Goal: Find specific fact: Find specific fact

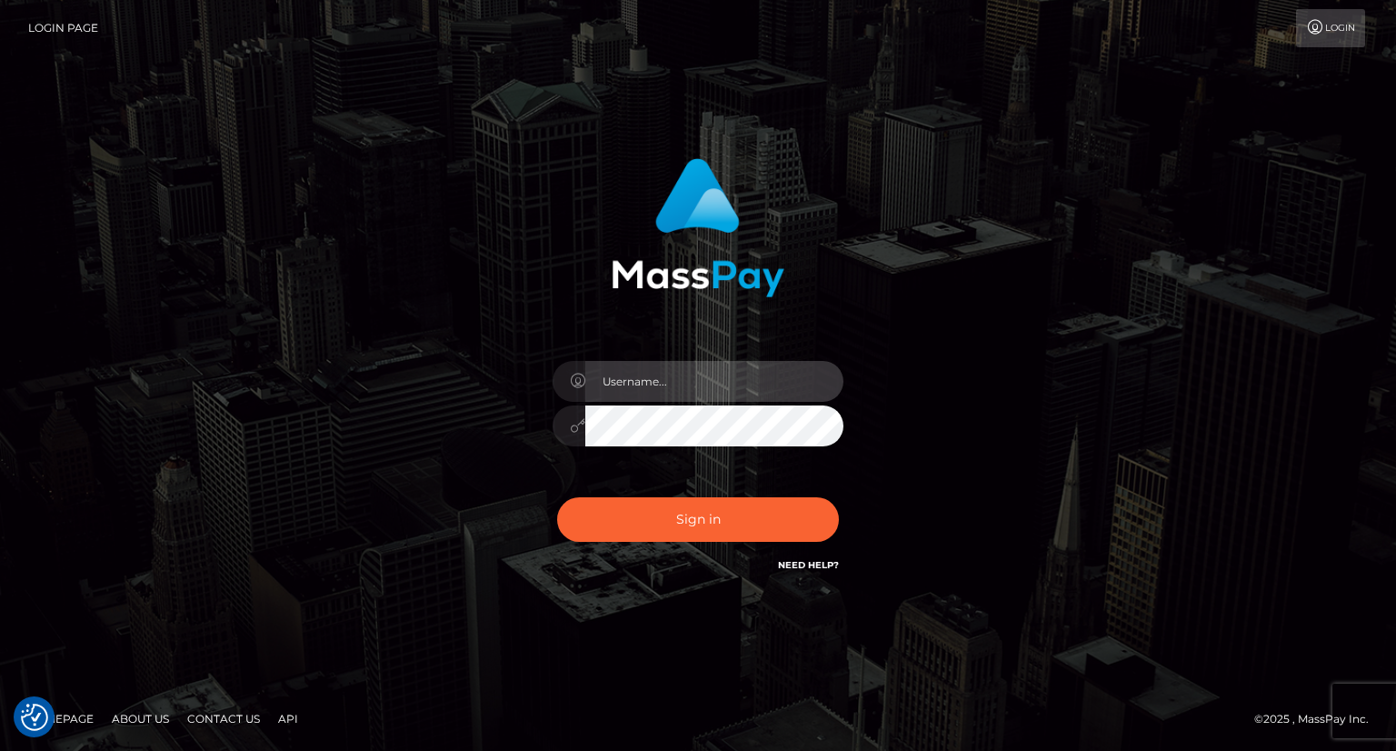
type input "carolina"
click at [733, 368] on input "carolina" at bounding box center [714, 381] width 258 height 41
drag, startPoint x: 673, startPoint y: 648, endPoint x: 673, endPoint y: 637, distance: 10.9
click at [673, 648] on div "carolina Sign in" at bounding box center [698, 375] width 1396 height 735
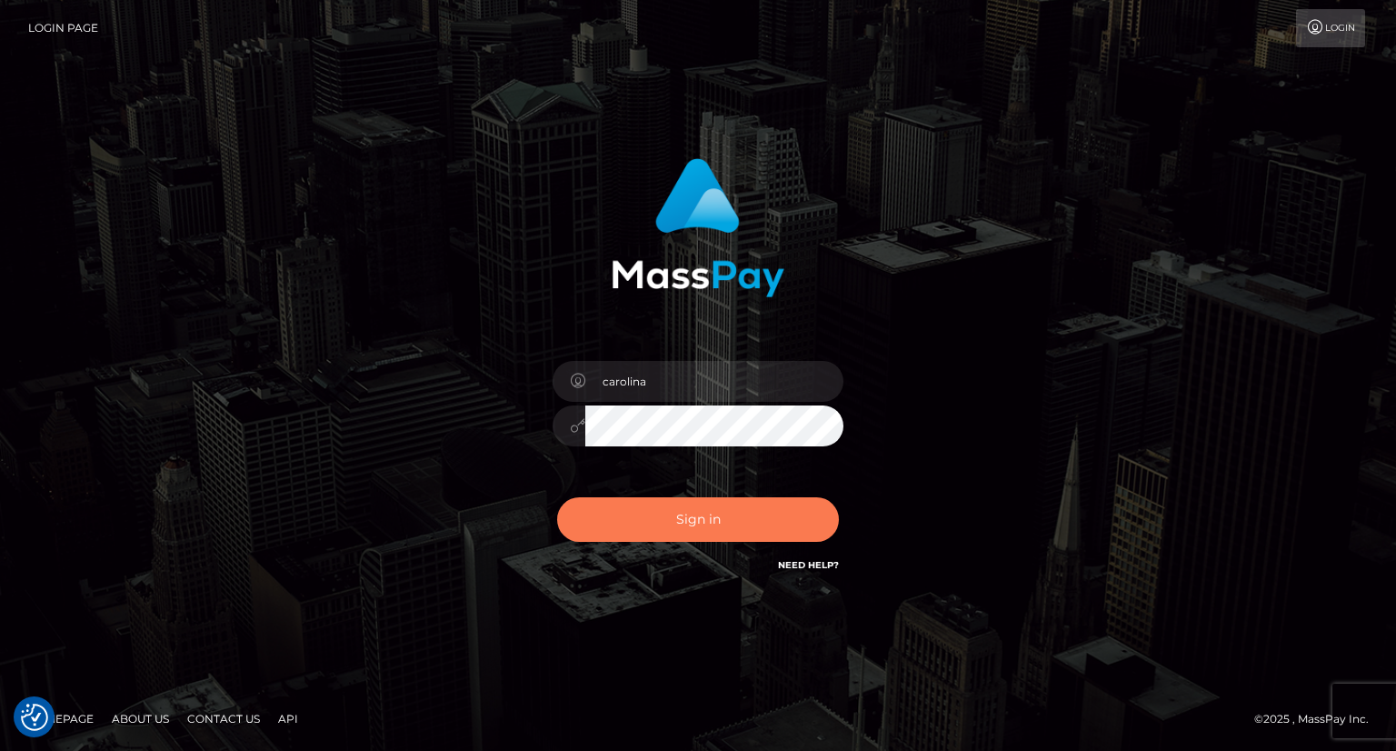
click at [711, 514] on button "Sign in" at bounding box center [698, 519] width 282 height 45
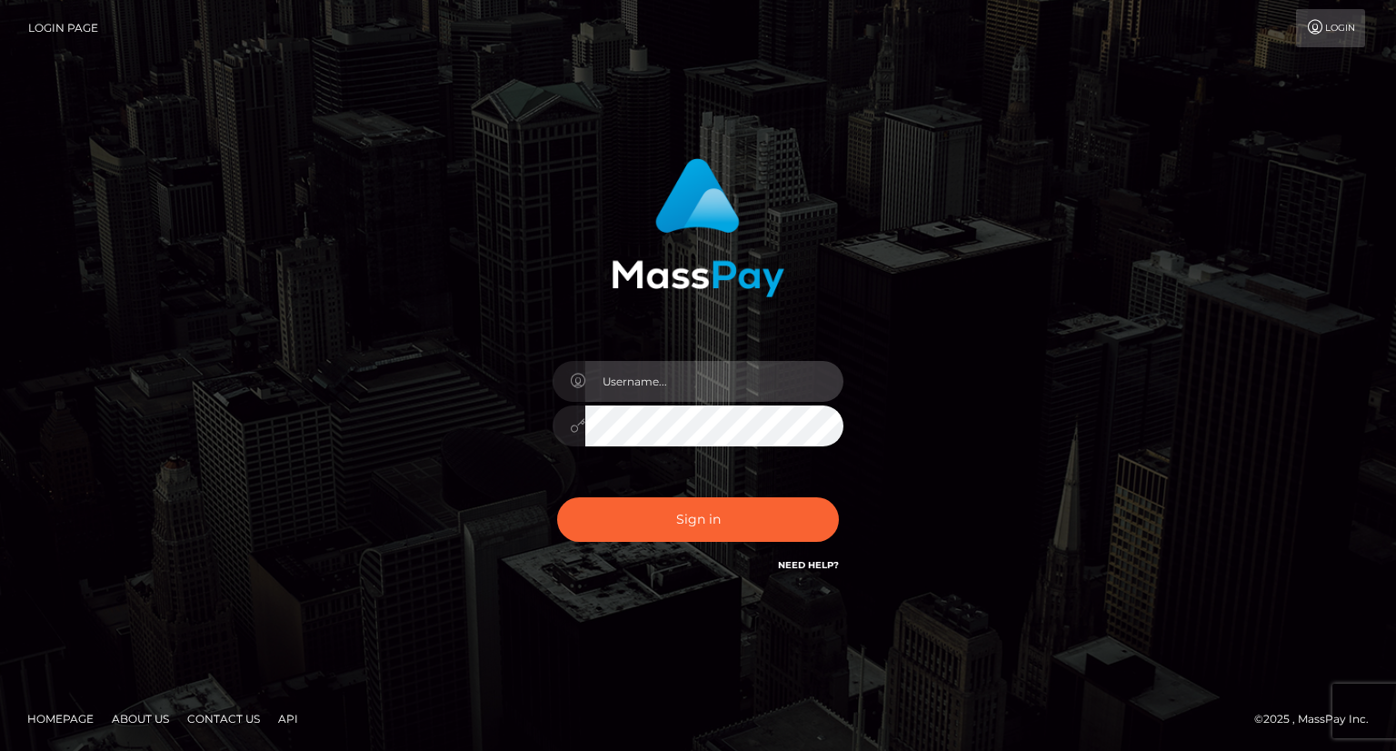
type input "carolina"
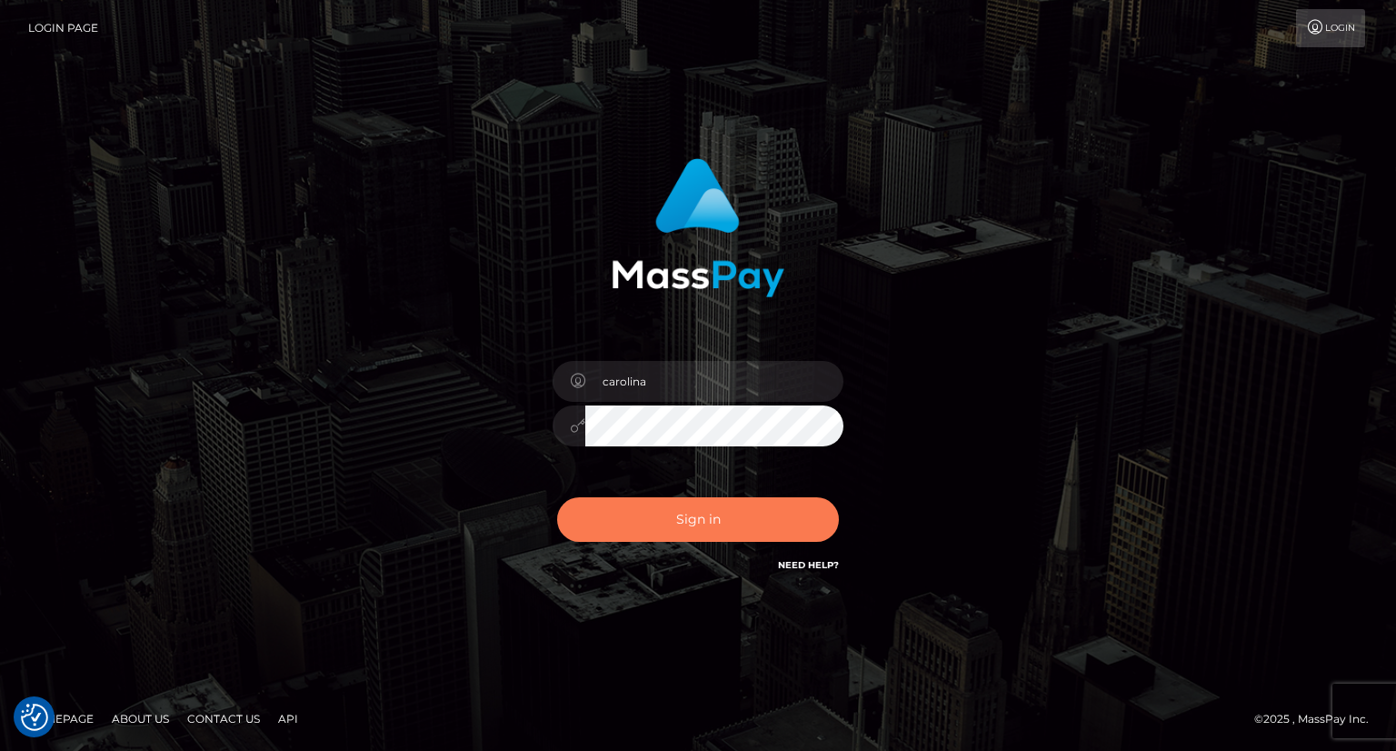
click at [710, 518] on button "Sign in" at bounding box center [698, 519] width 282 height 45
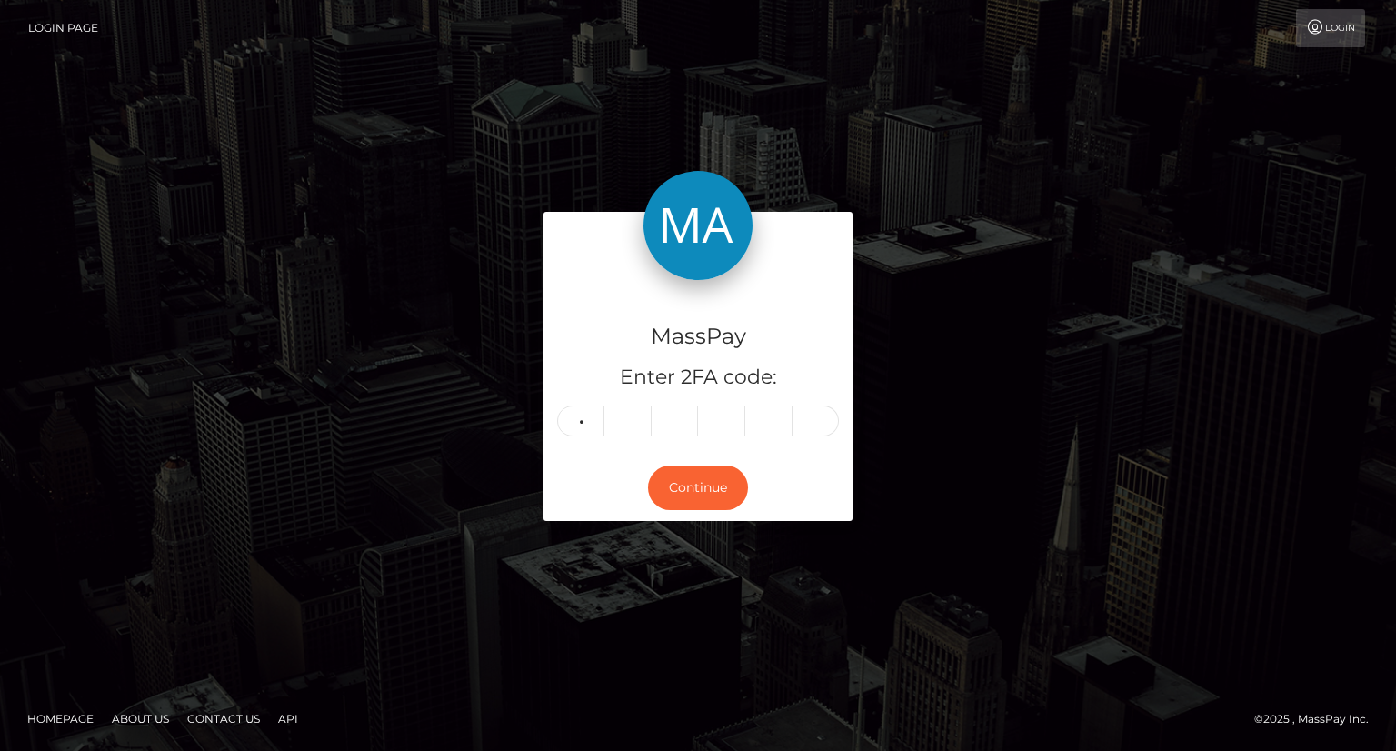
type input "7"
type input "2"
type input "0"
type input "9"
type input "1"
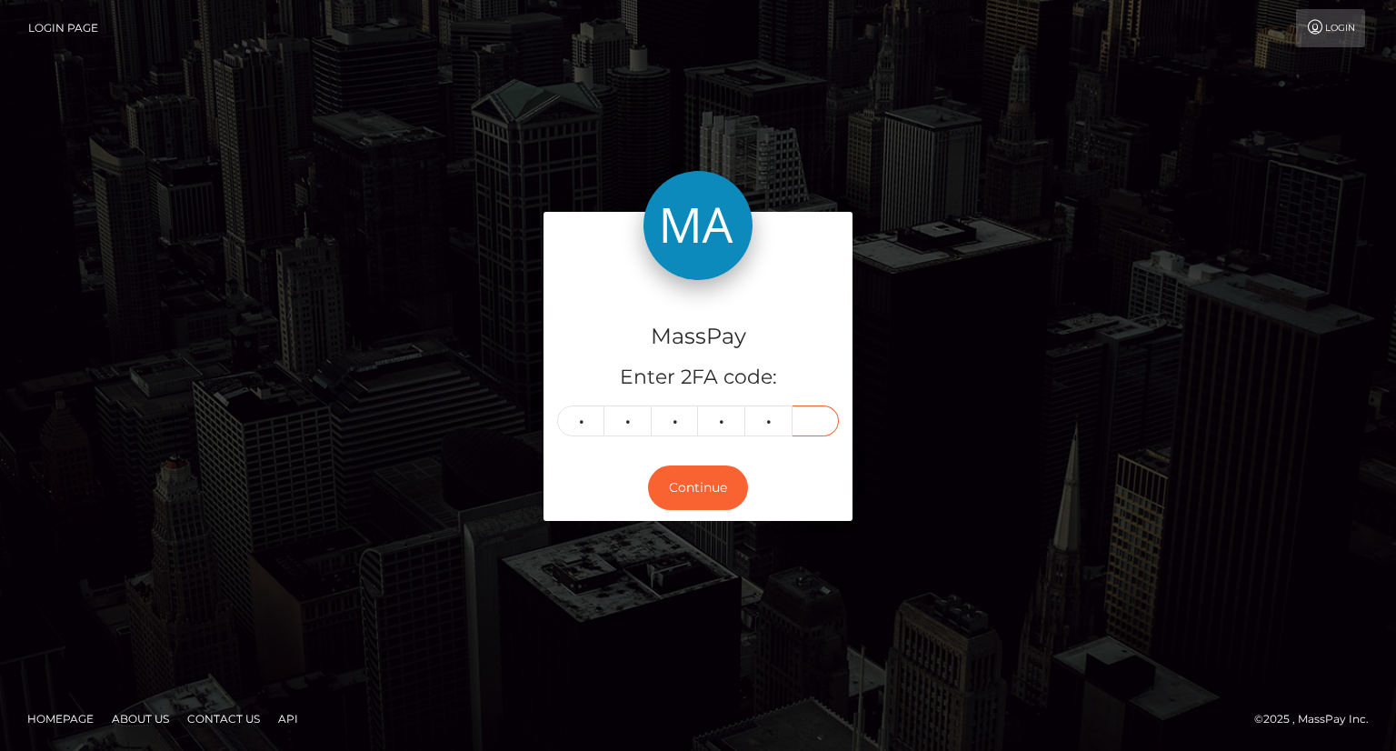
type input "7"
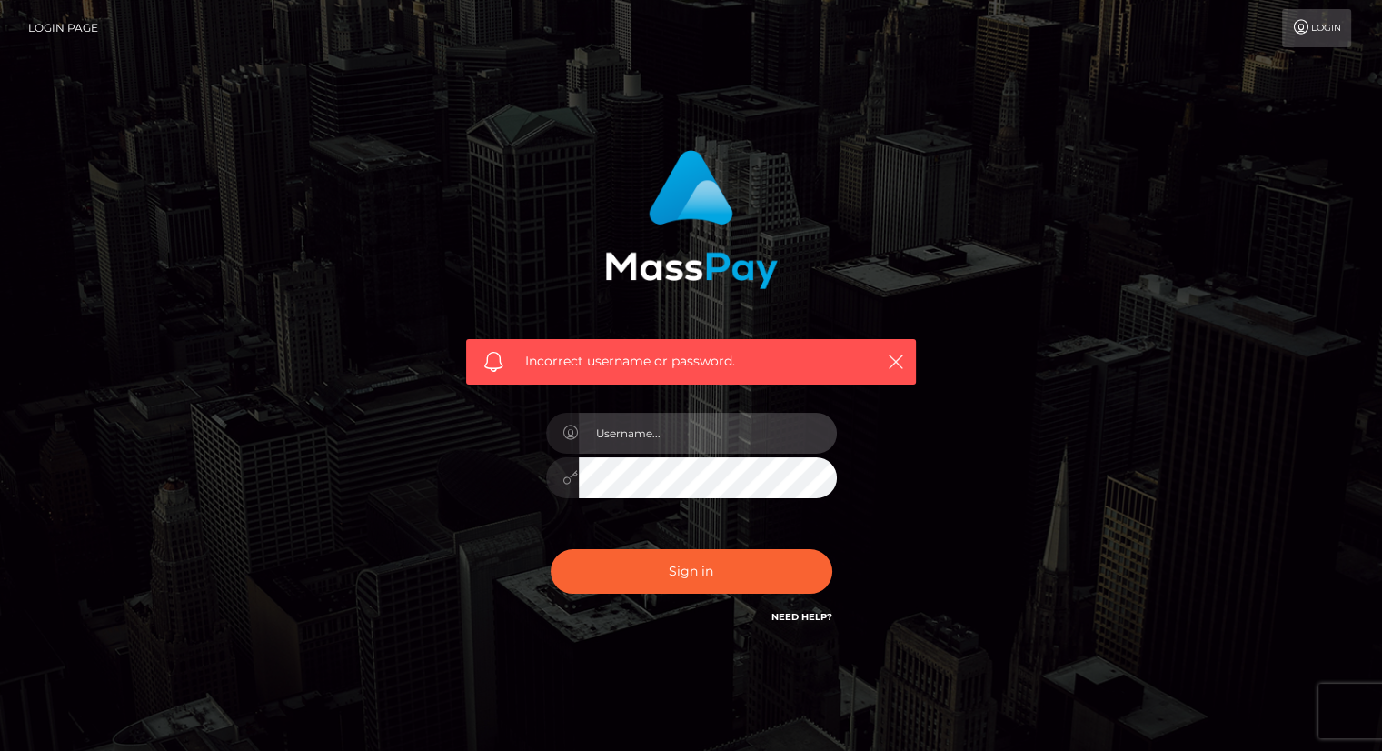
type input "carolina"
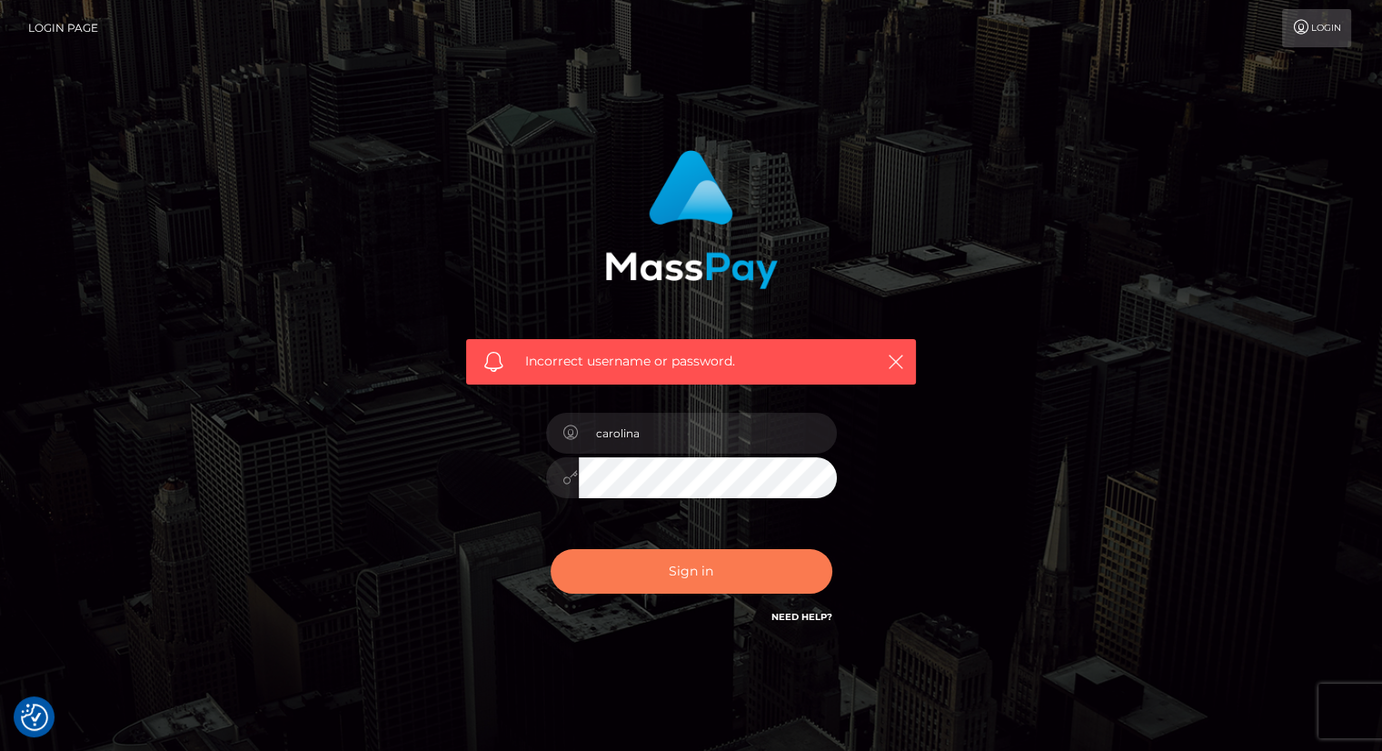
click at [689, 584] on button "Sign in" at bounding box center [692, 571] width 282 height 45
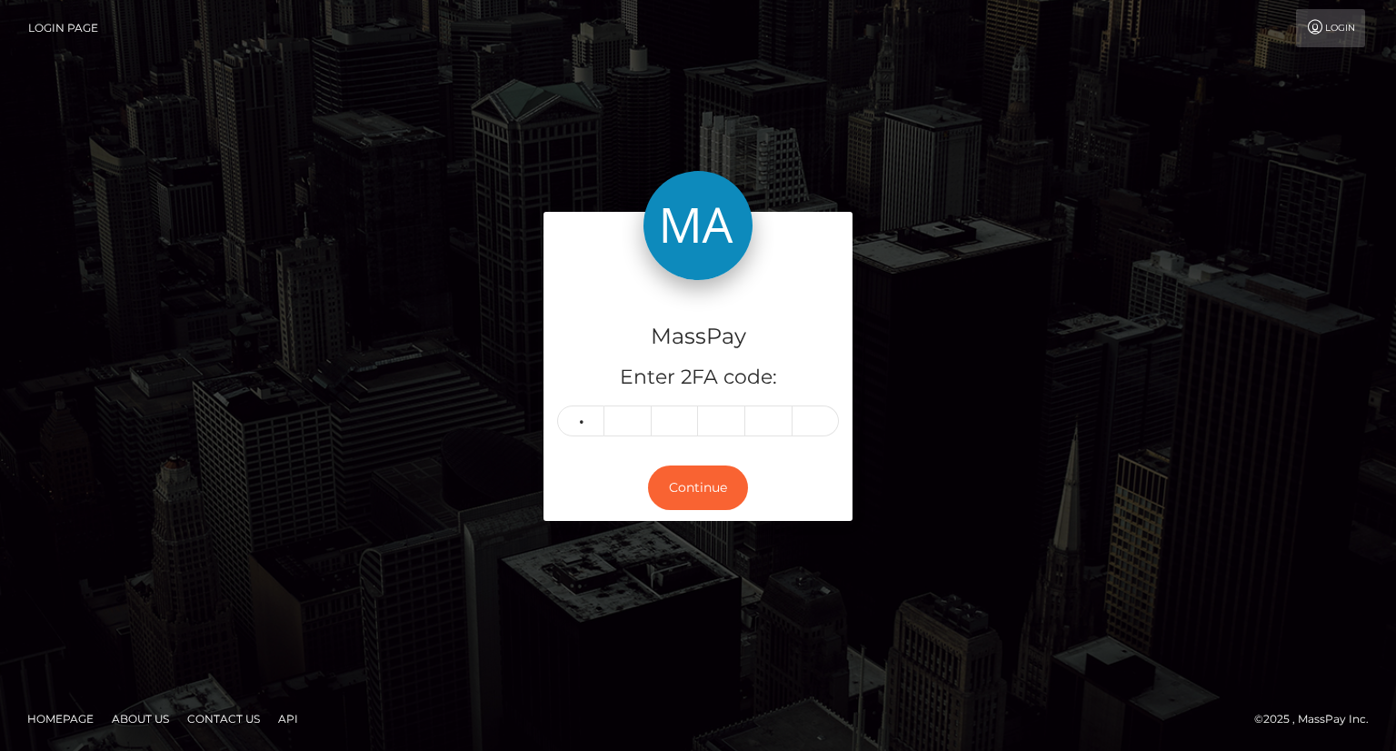
type input "7"
type input "2"
type input "0"
type input "2"
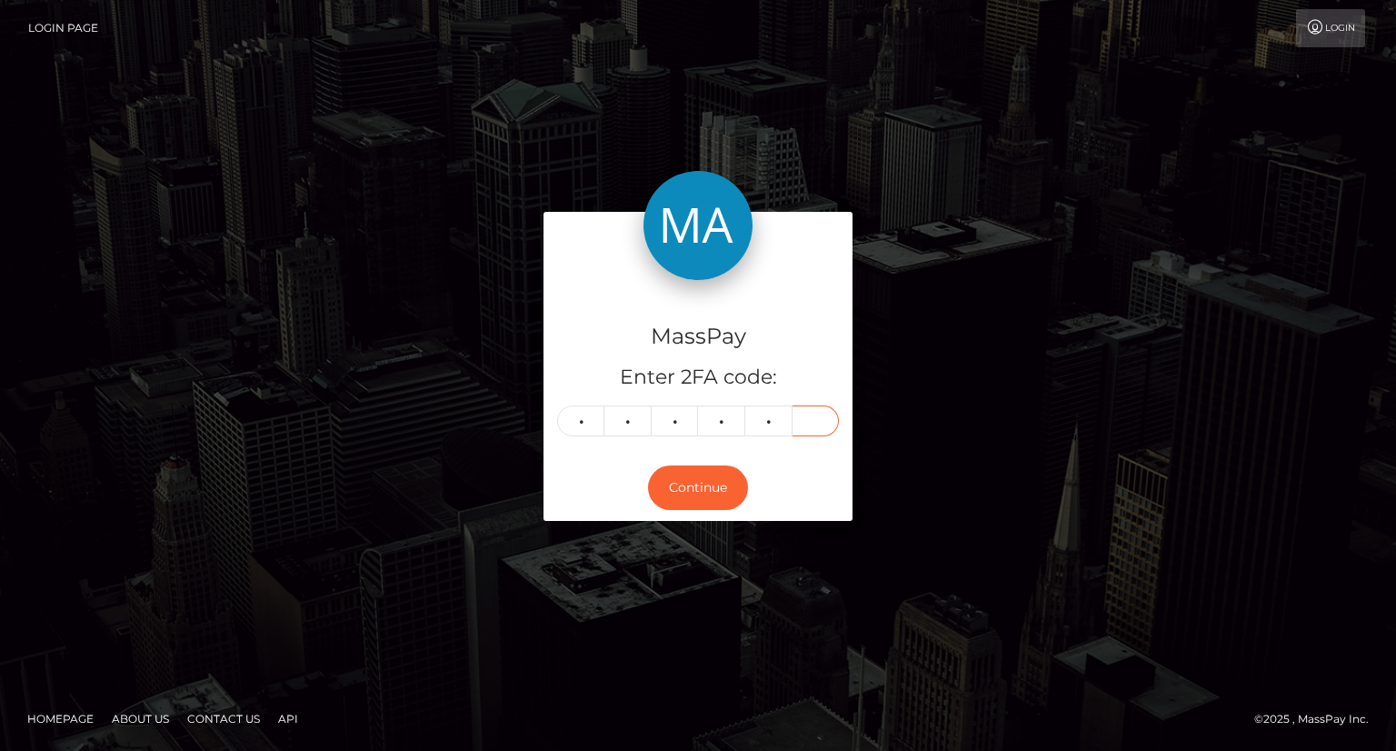
type input "1"
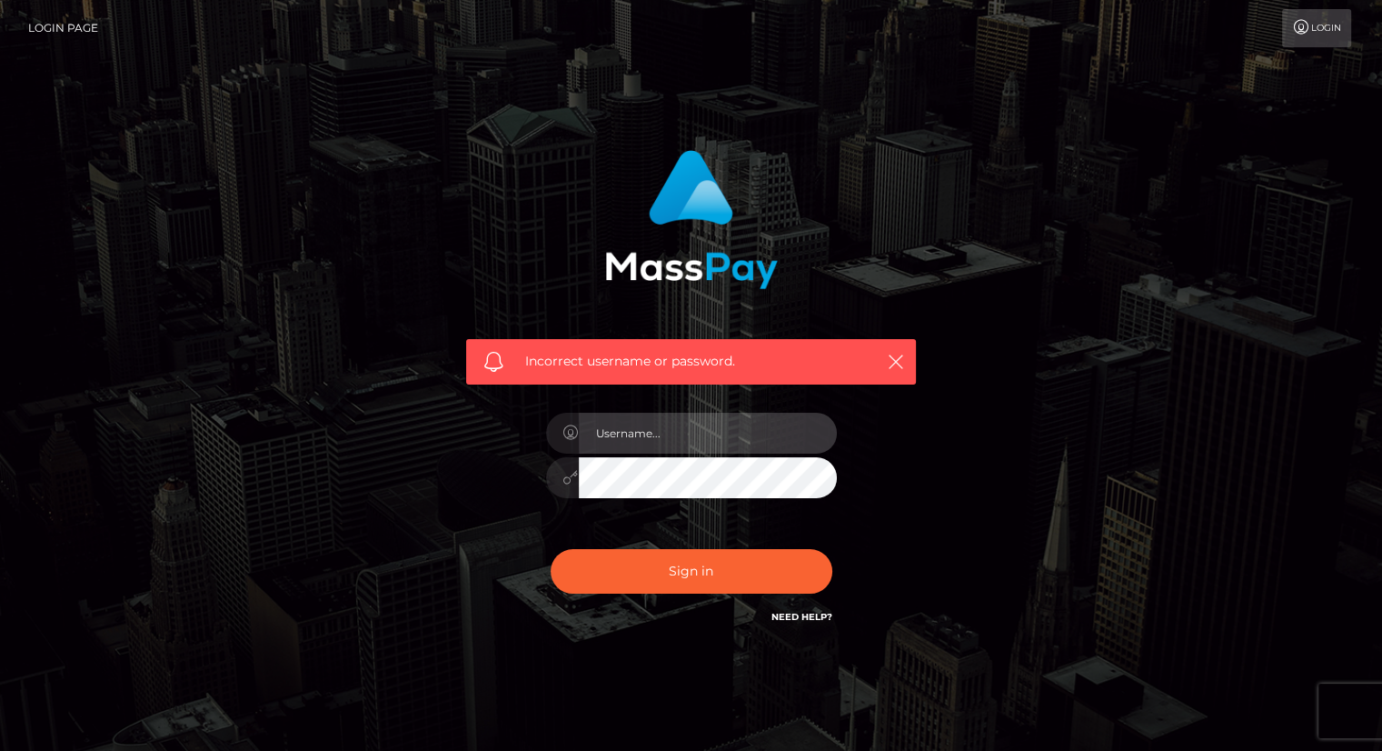
type input "carolina"
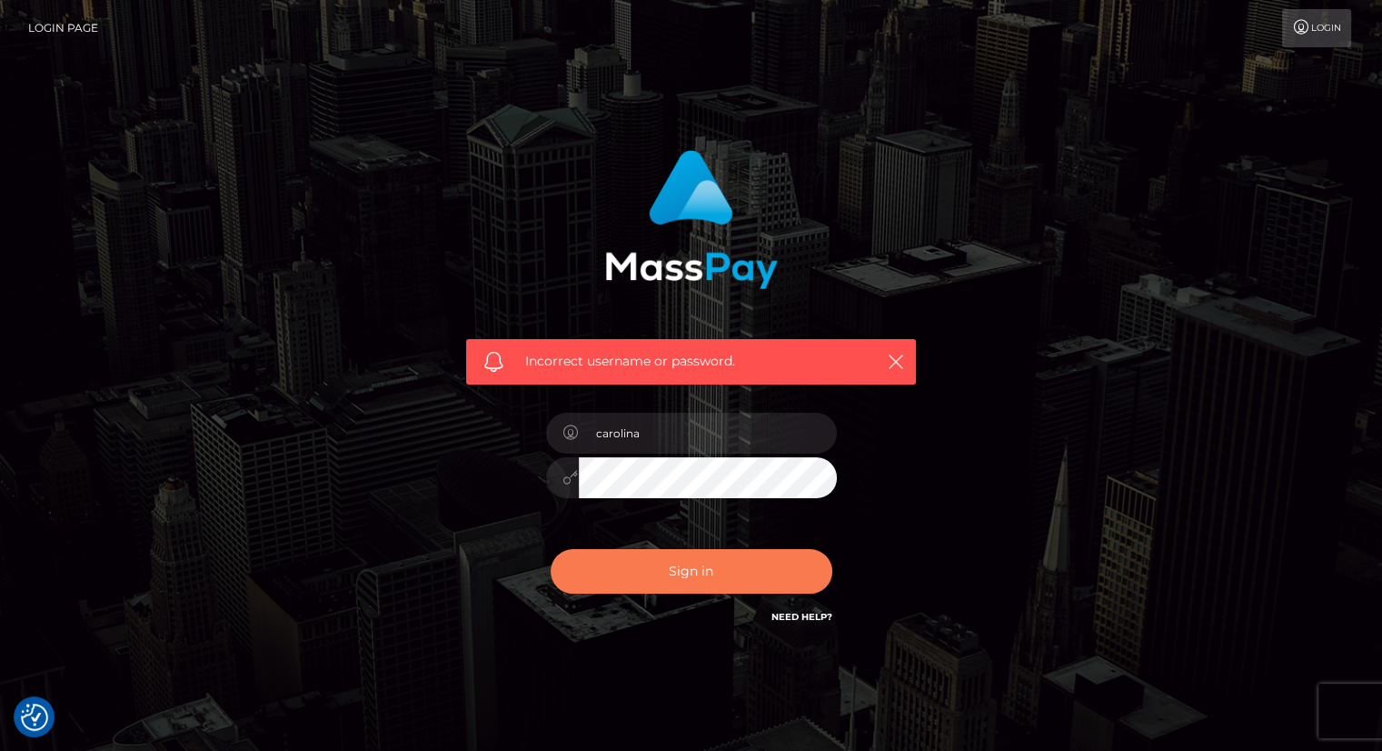
click at [727, 581] on button "Sign in" at bounding box center [692, 571] width 282 height 45
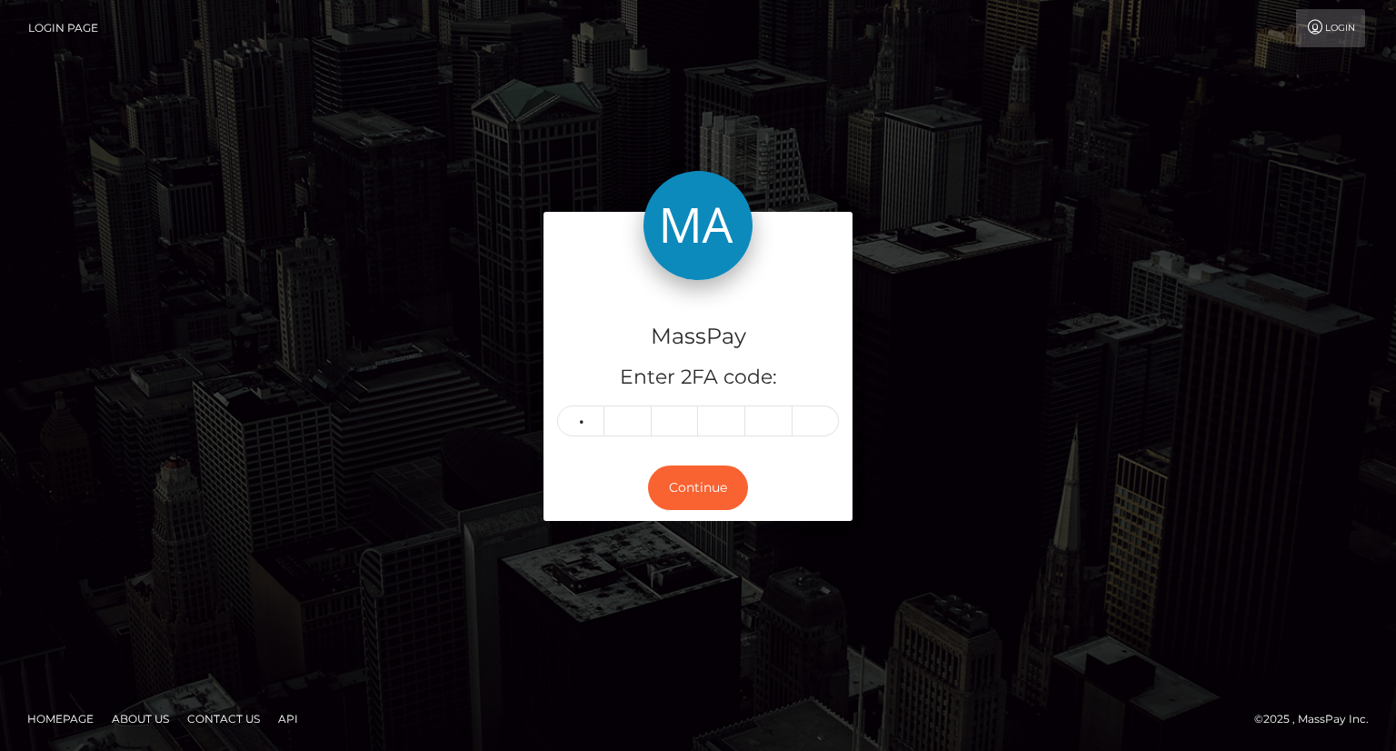
type input "7"
type input "3"
type input "6"
type input "4"
type input "8"
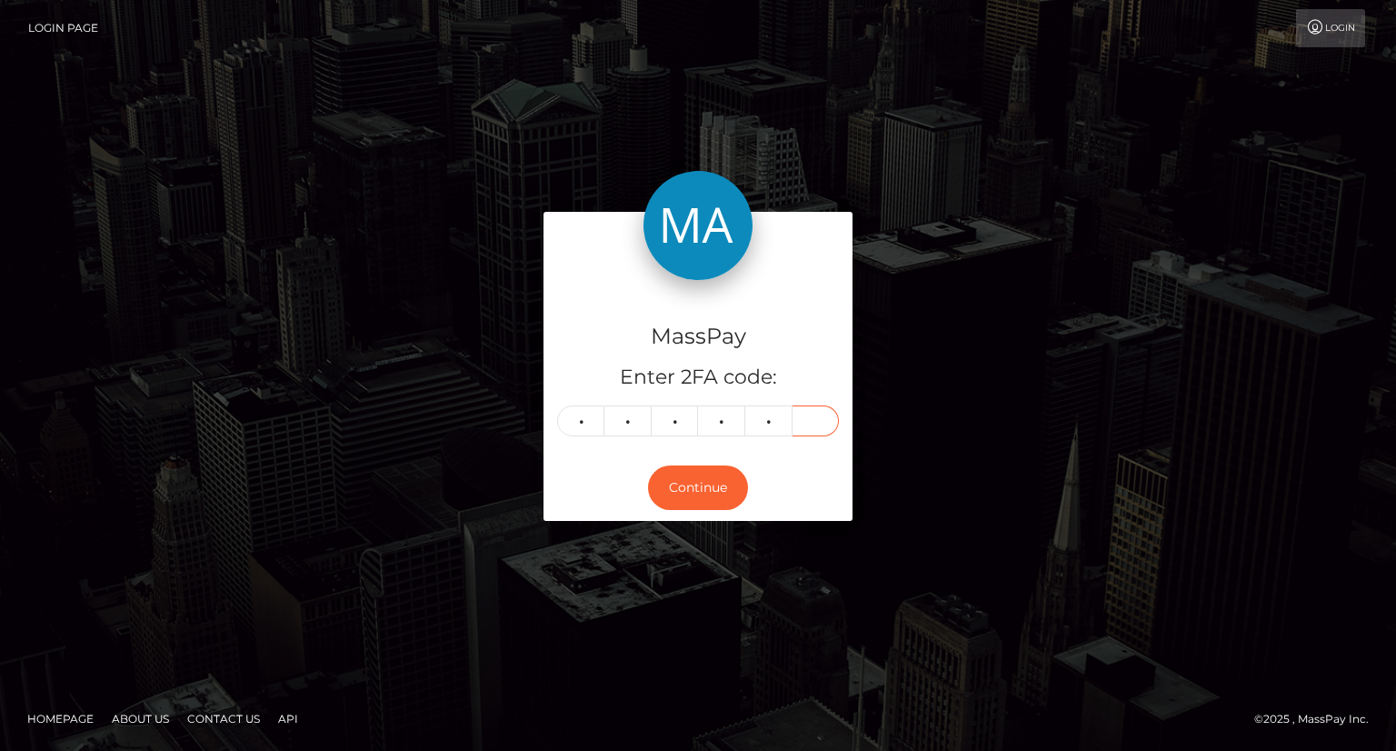
type input "3"
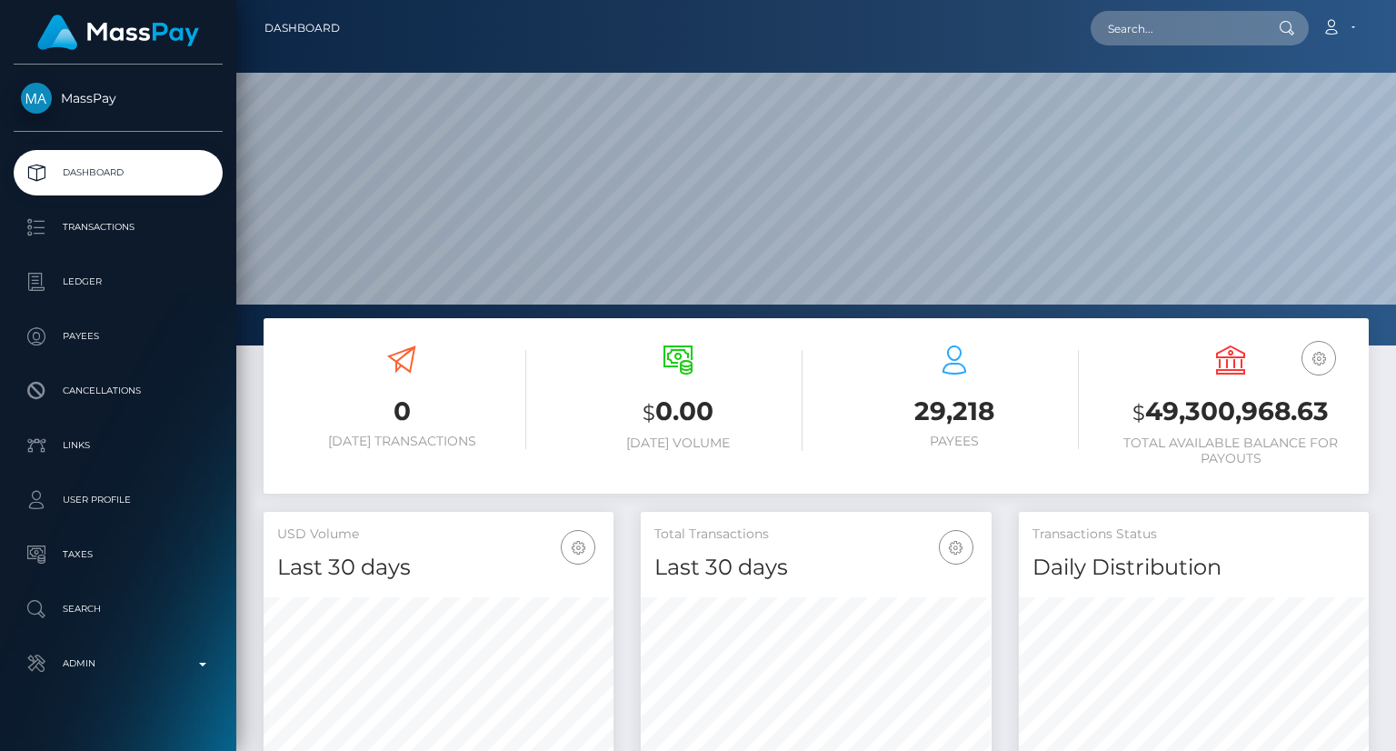
scroll to position [322, 349]
click at [1160, 12] on input "text" at bounding box center [1176, 28] width 171 height 35
paste input "[EMAIL_ADDRESS][DOMAIN_NAME]"
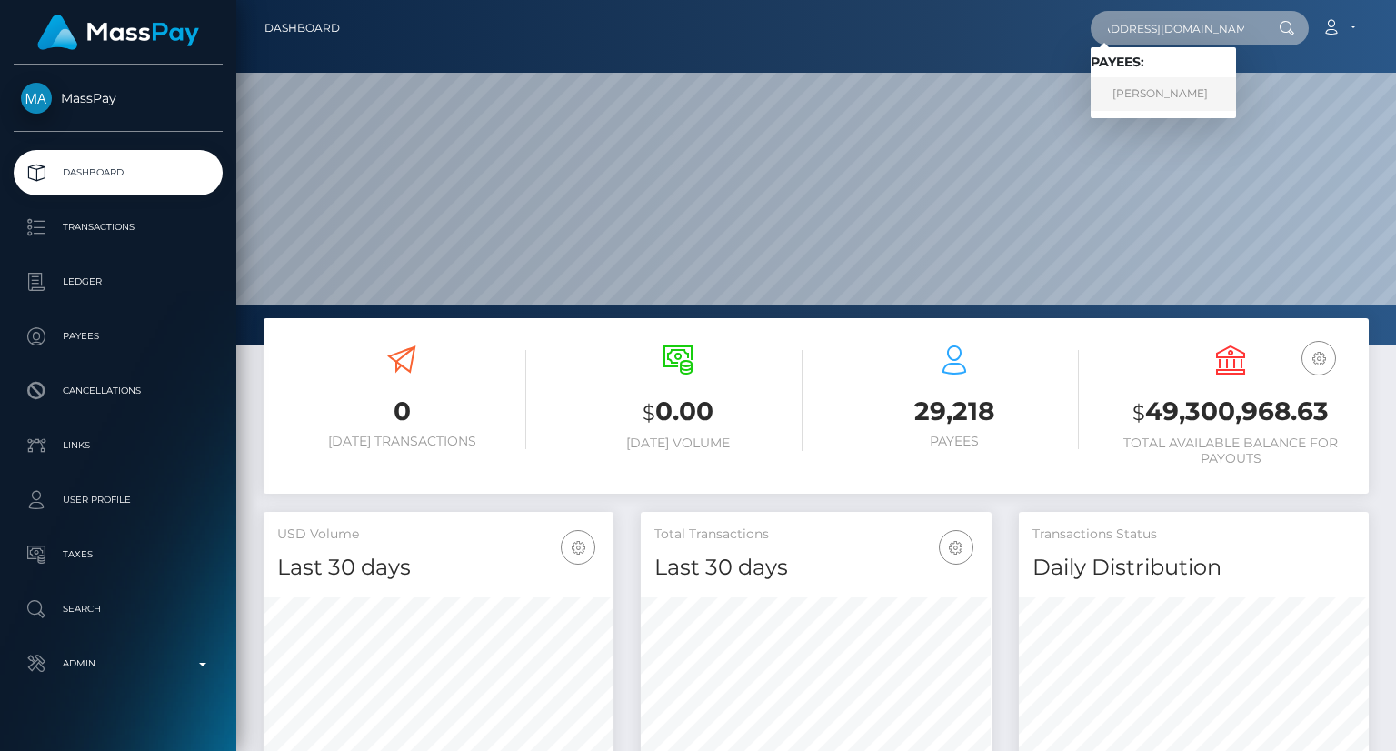
type input "[EMAIL_ADDRESS][DOMAIN_NAME]"
click at [1209, 97] on link "ROCIO RODRIGUEZ" at bounding box center [1163, 94] width 145 height 34
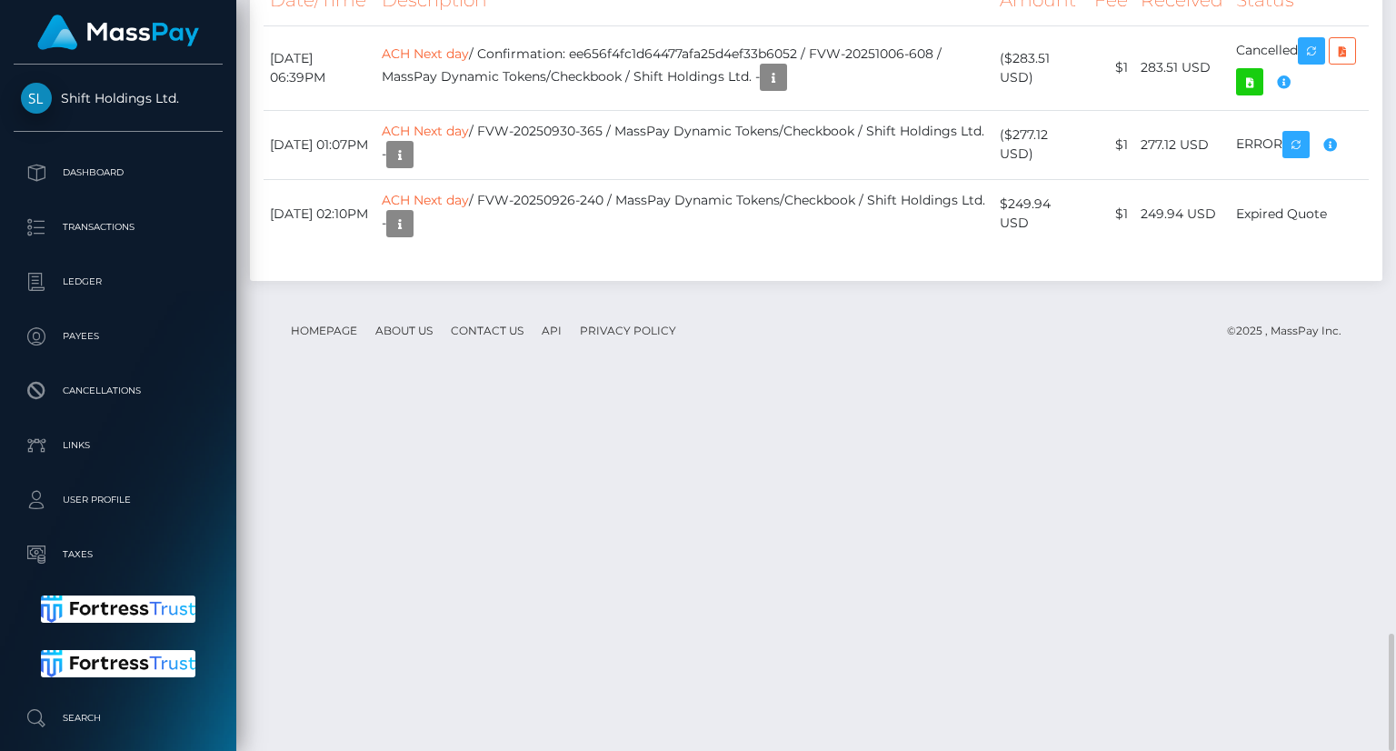
scroll to position [3846, 0]
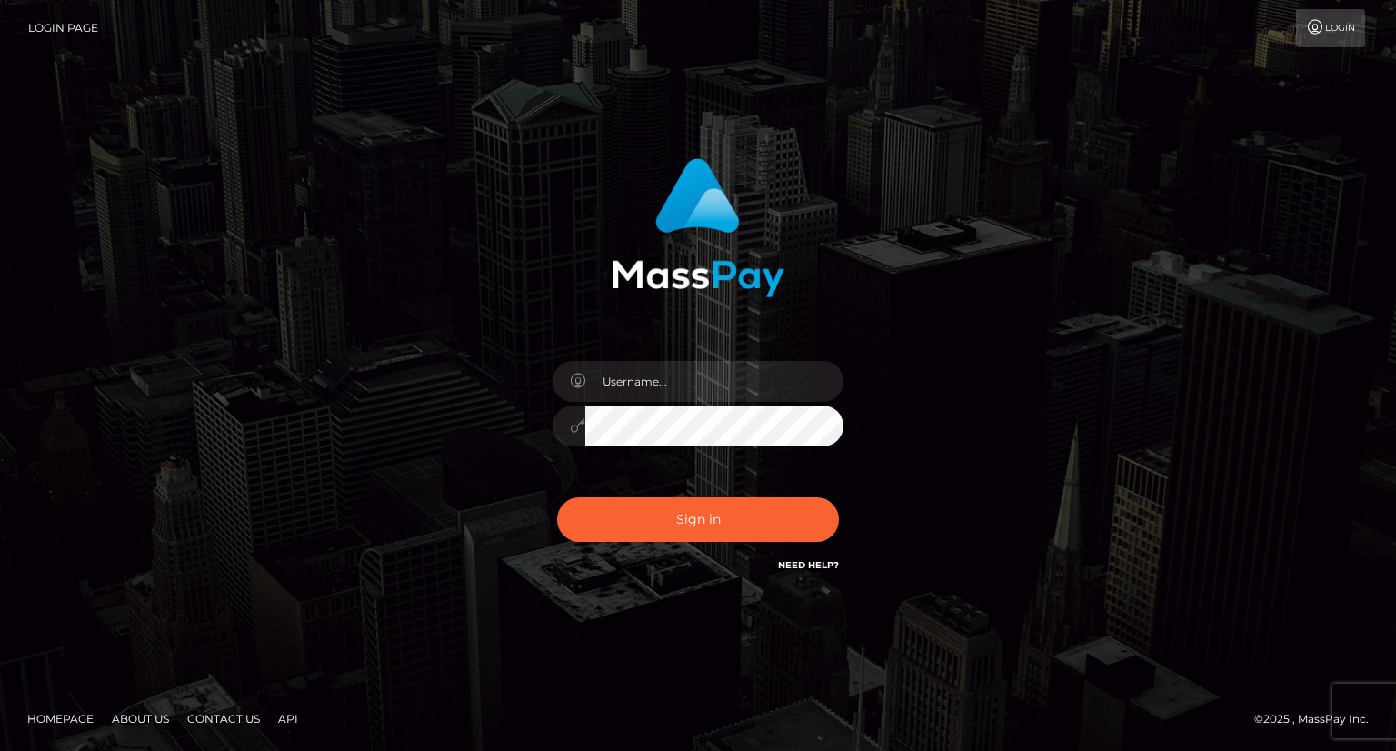
type input "carolina"
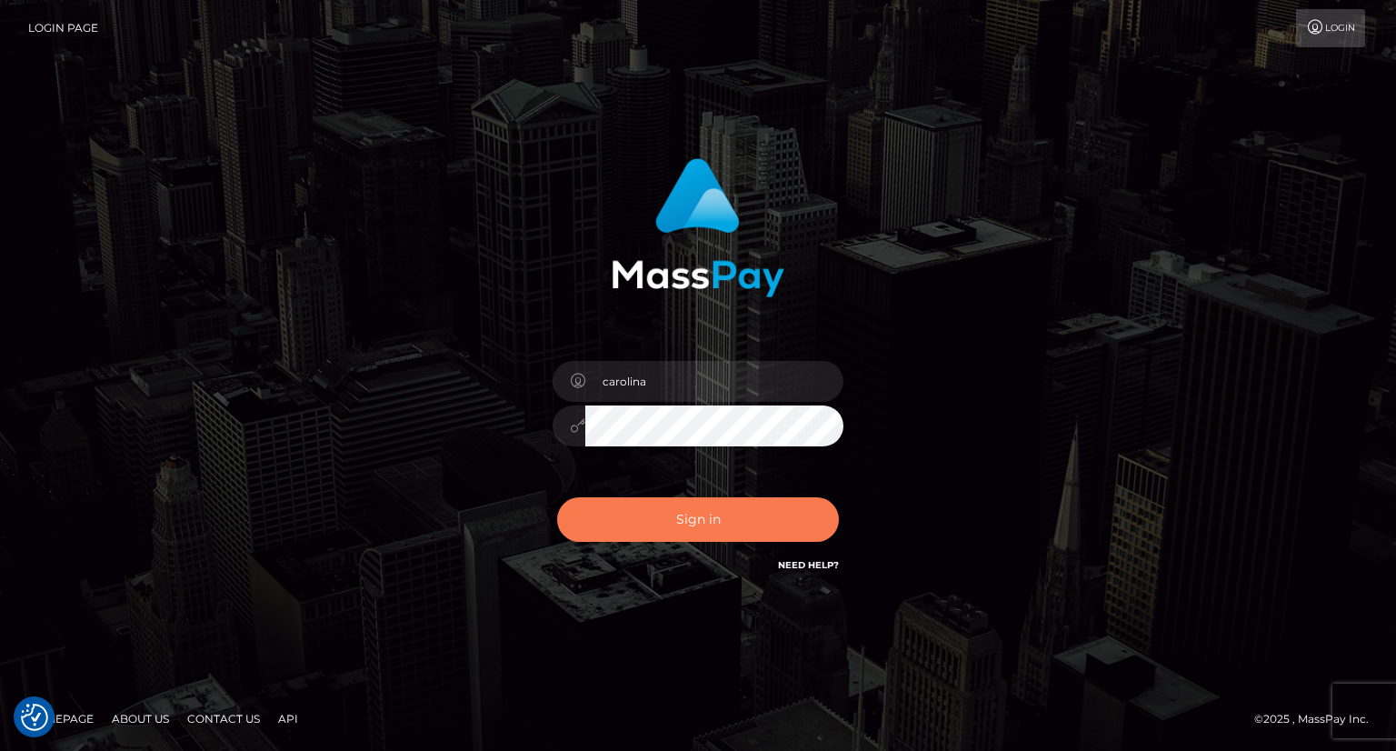
click at [723, 516] on button "Sign in" at bounding box center [698, 519] width 282 height 45
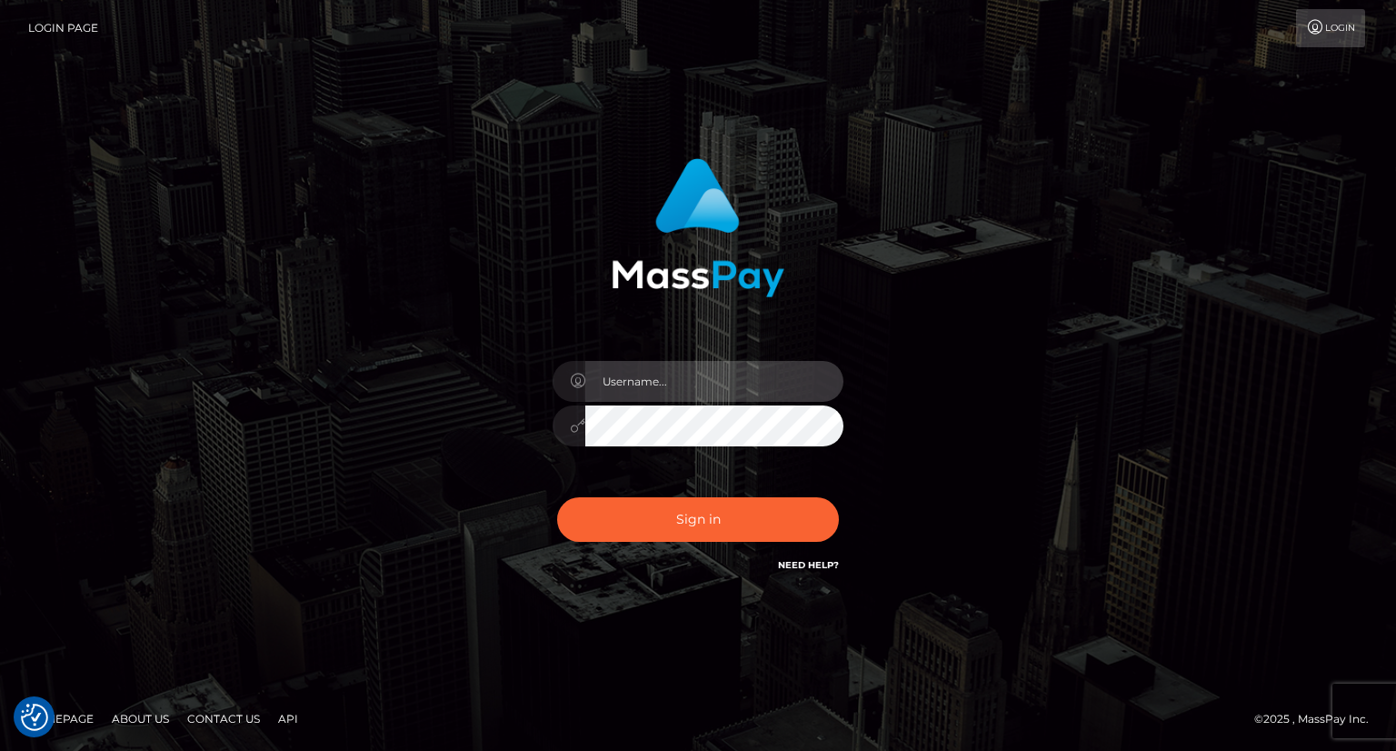
type input "carolina"
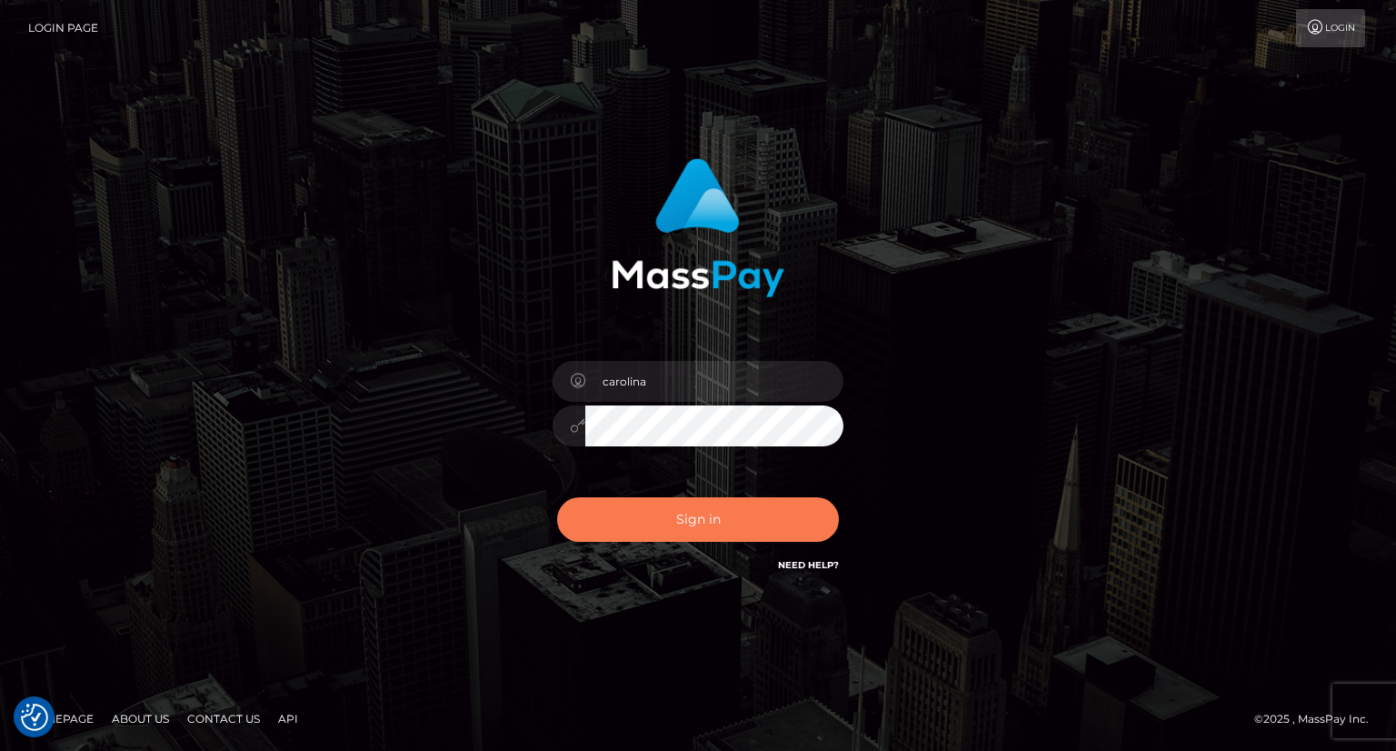
click at [702, 520] on button "Sign in" at bounding box center [698, 519] width 282 height 45
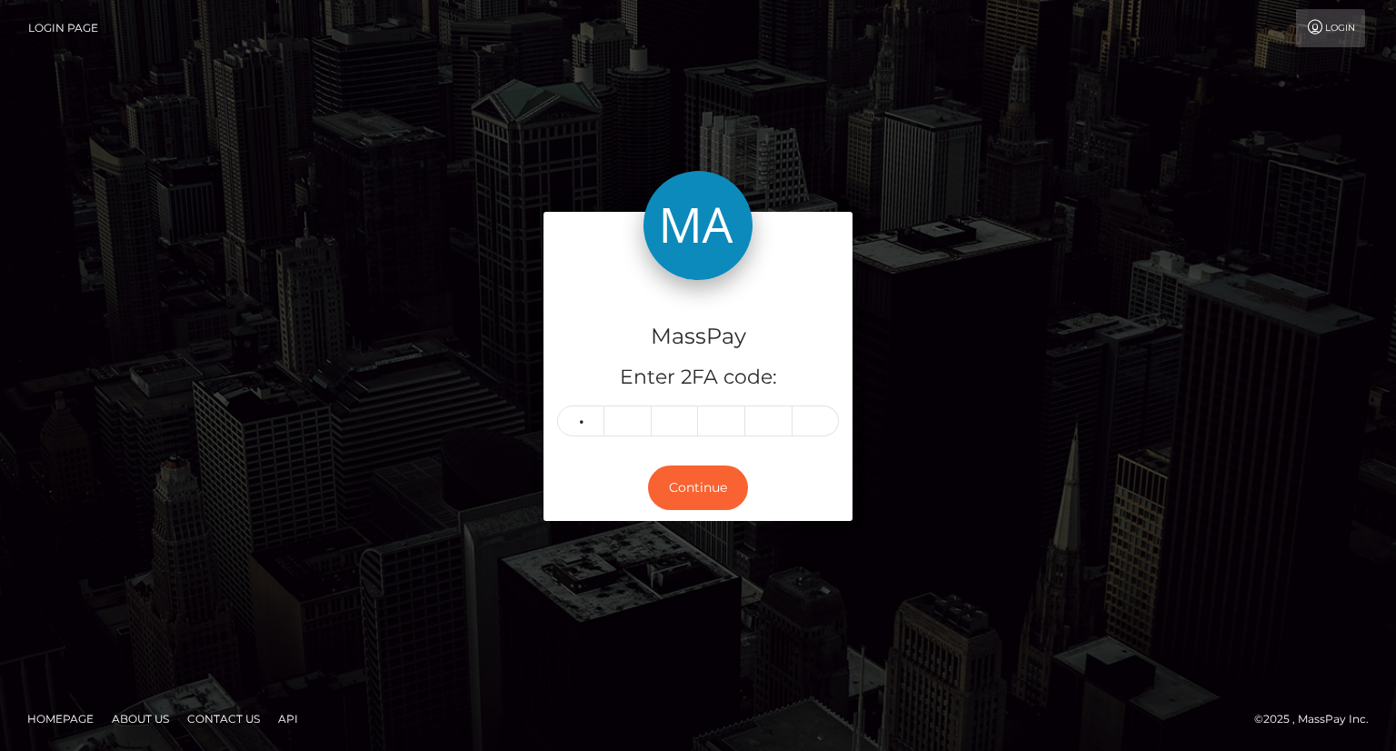
type input "4"
type input "9"
type input "3"
type input "4"
type input "3"
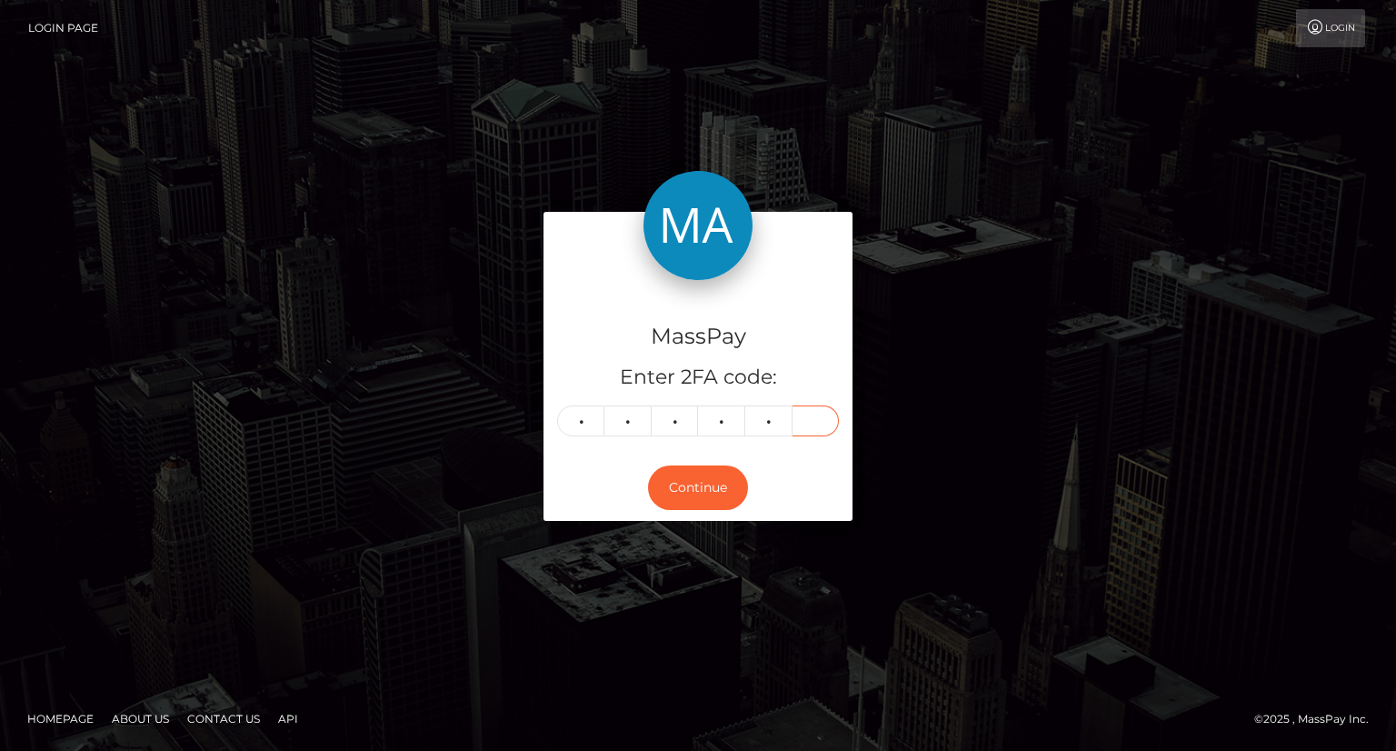
type input "4"
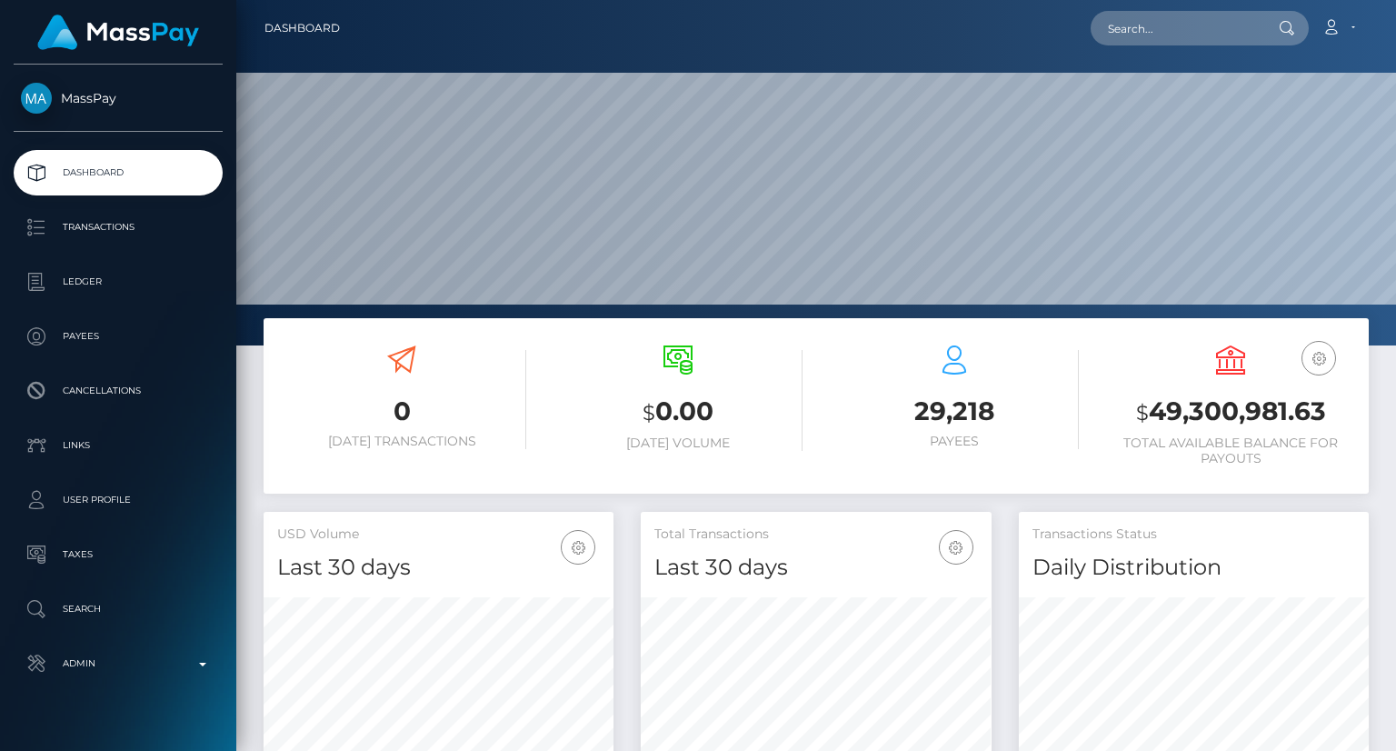
scroll to position [322, 349]
click at [1174, 18] on input "text" at bounding box center [1176, 28] width 171 height 35
paste input "victoriaashforddmm2@gmail.com"
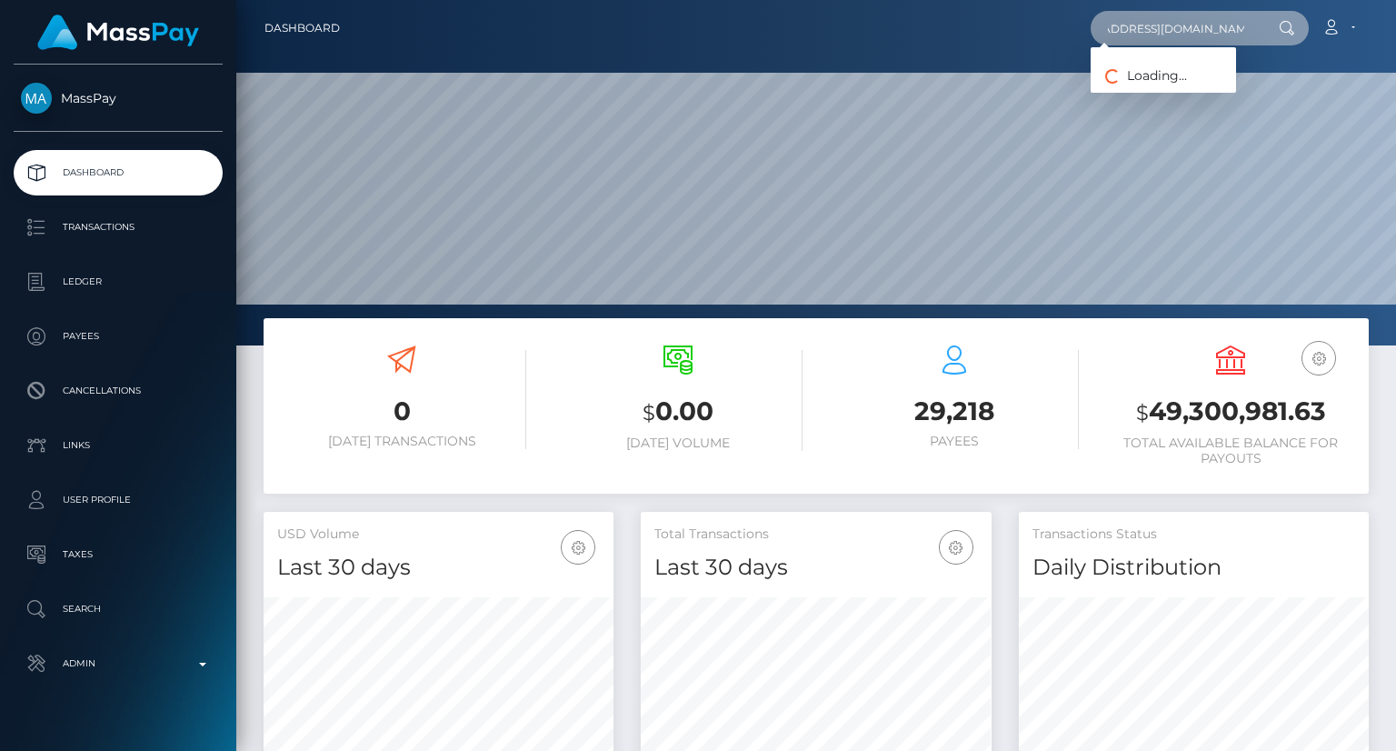
type input "victoriaashforddmm2@gmail.com"
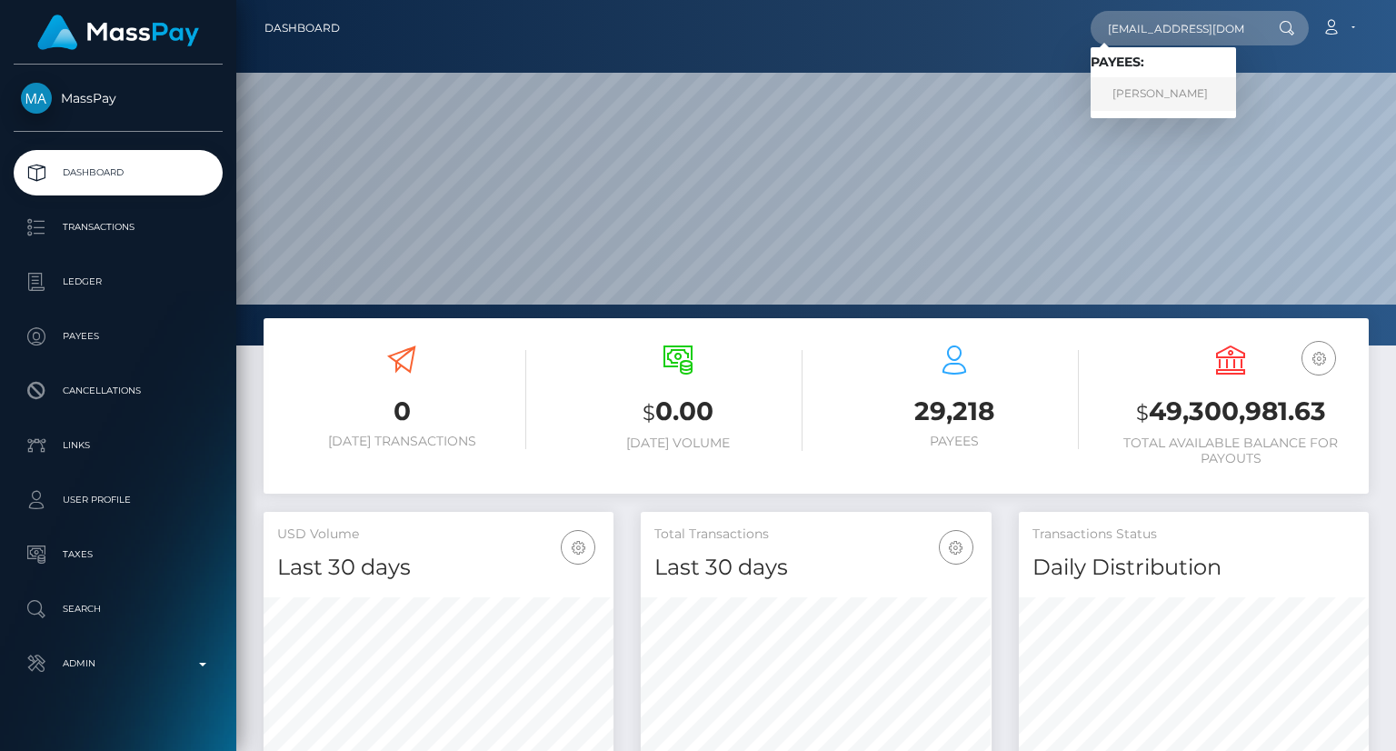
click at [1210, 105] on link "ROCIO RODRIGUEZ" at bounding box center [1163, 94] width 145 height 34
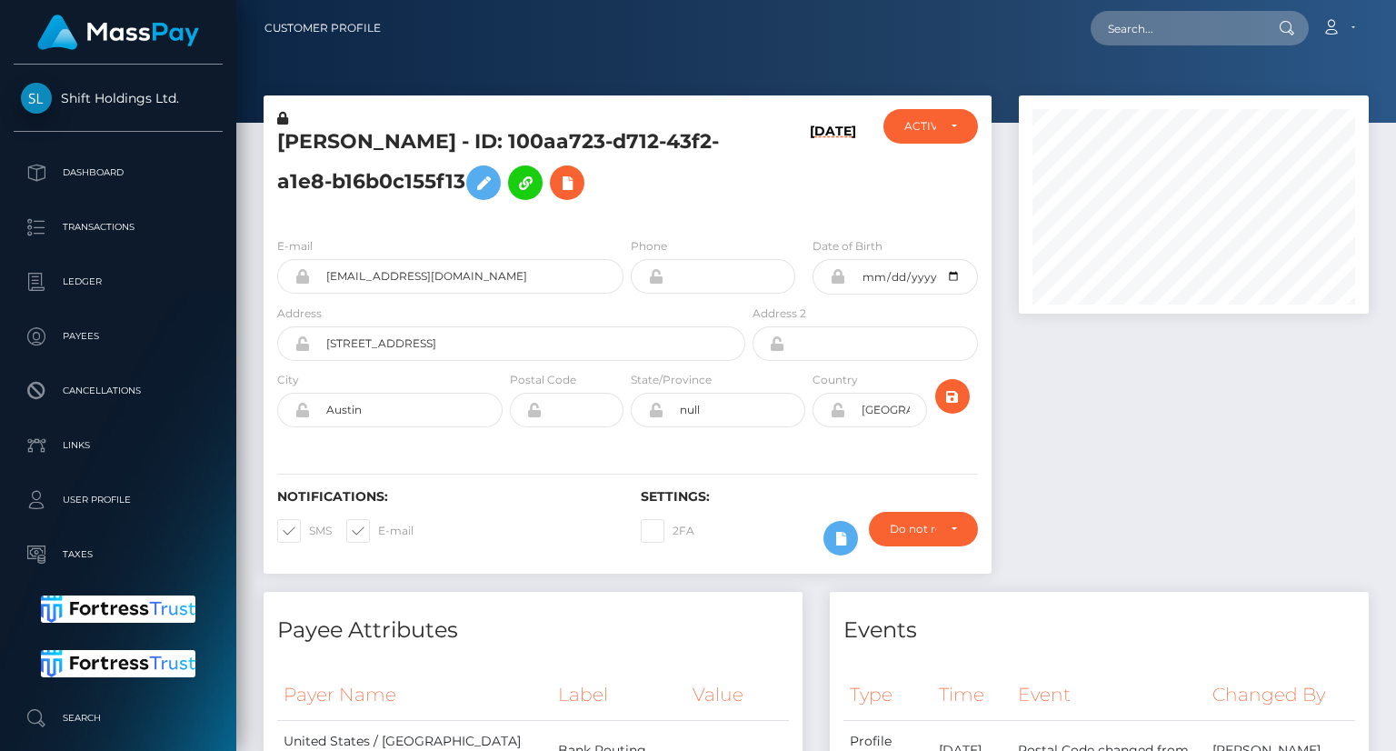
scroll to position [218, 349]
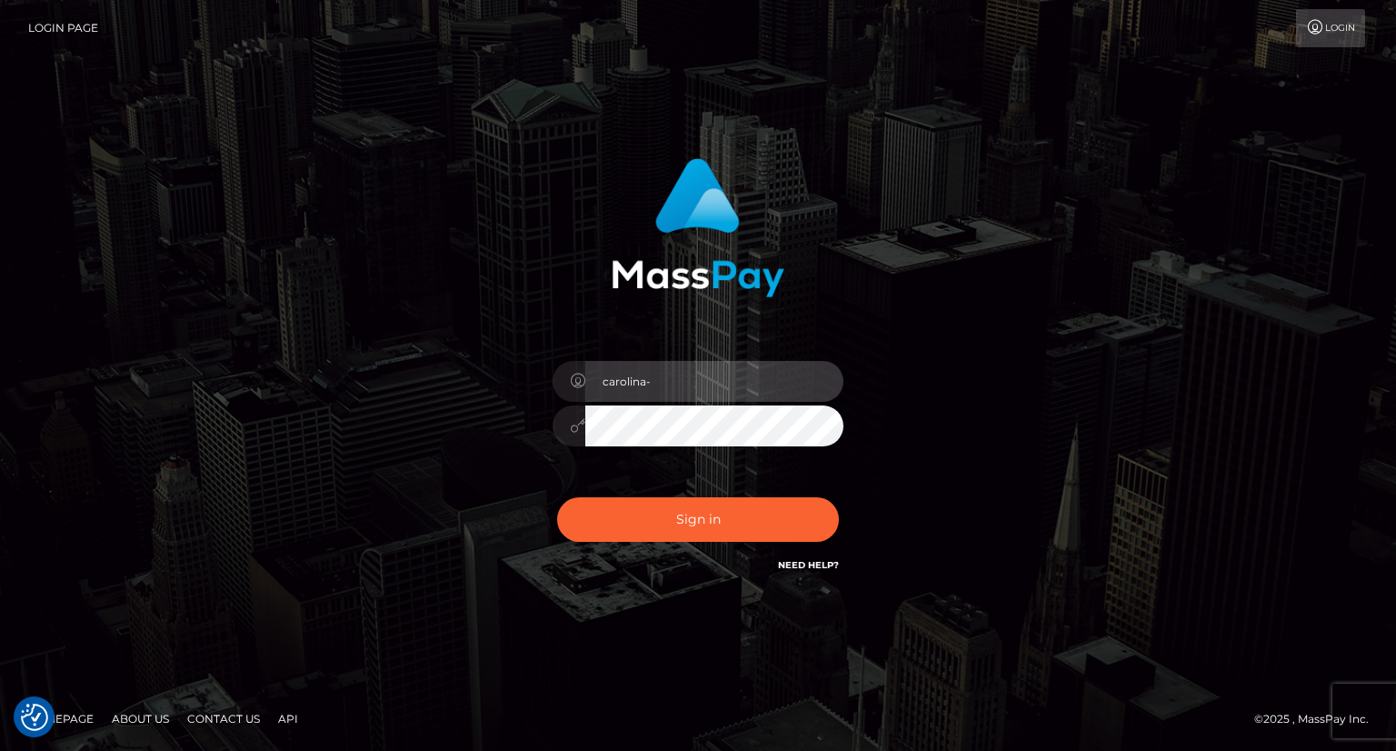
type input "carolina"
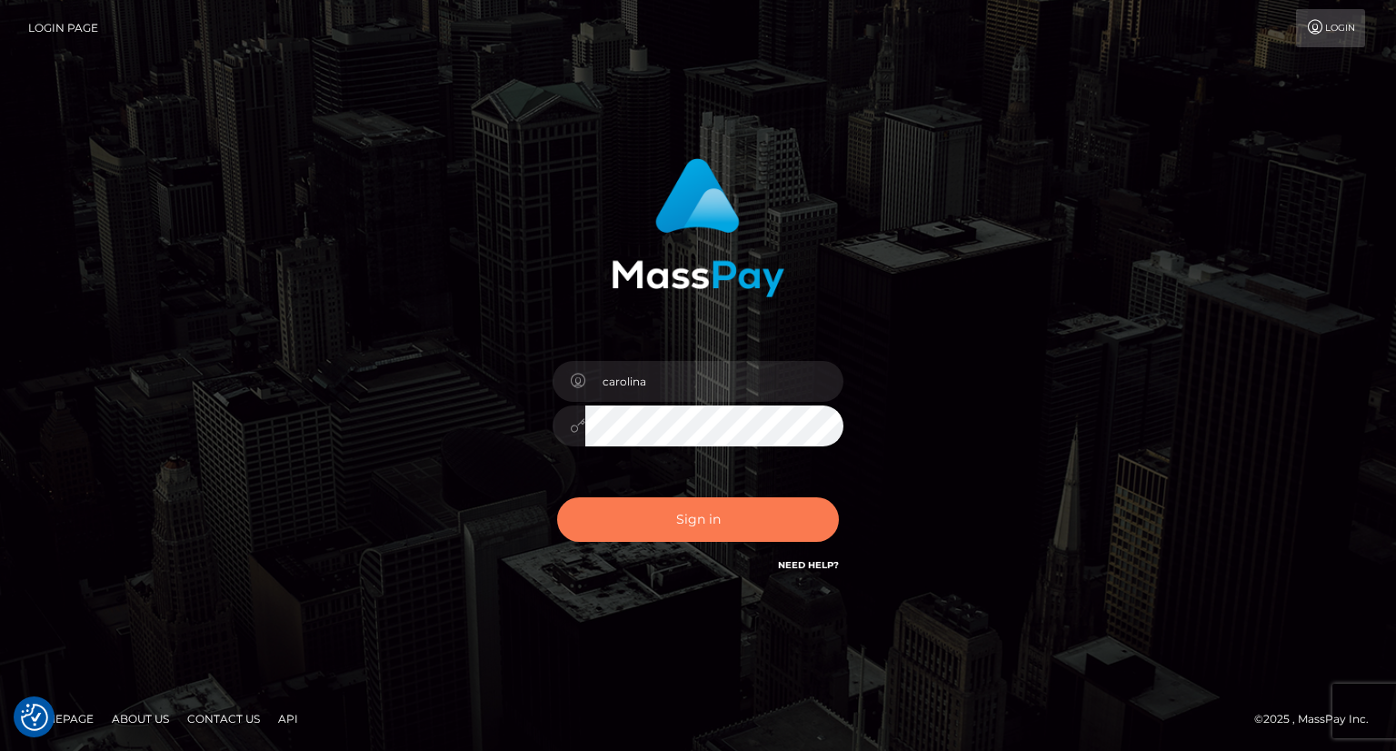
click at [696, 539] on button "Sign in" at bounding box center [698, 519] width 282 height 45
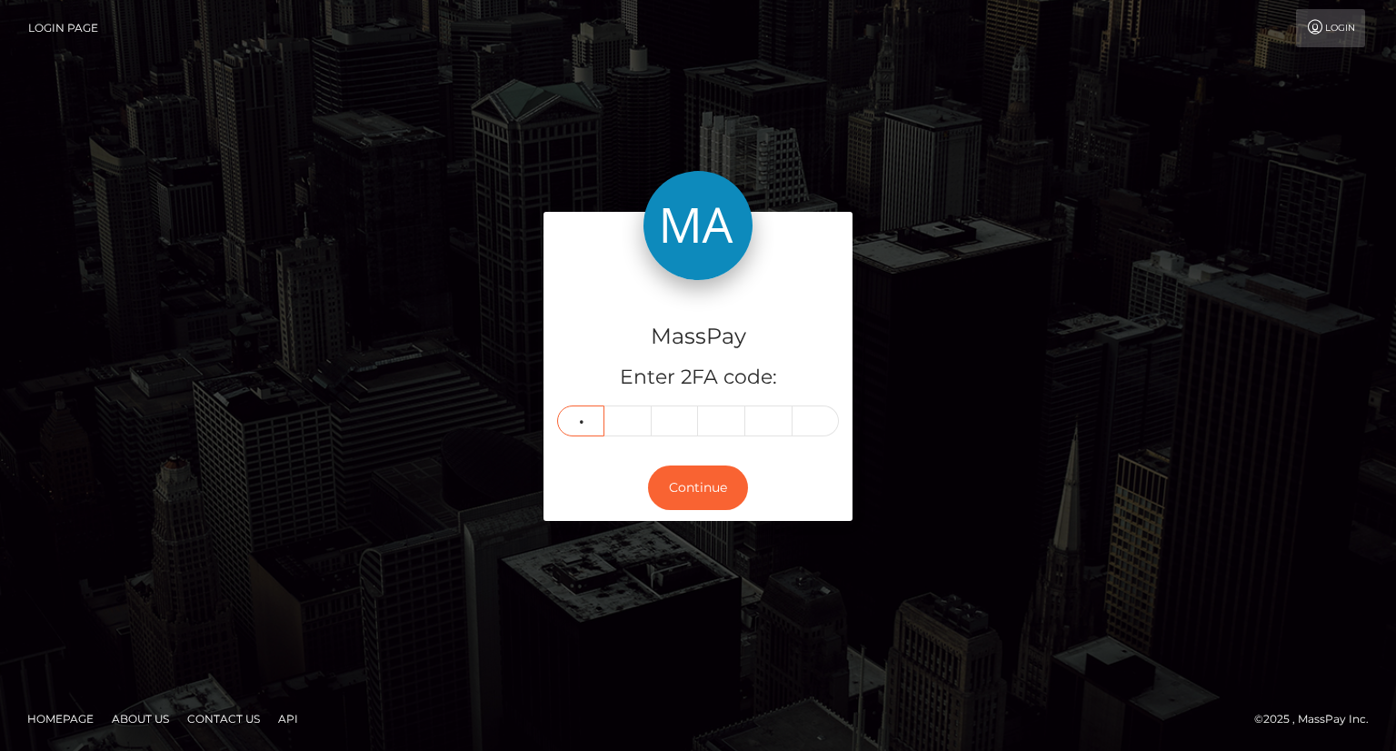
type input "7"
type input "3"
type input "5"
type input "4"
type input "7"
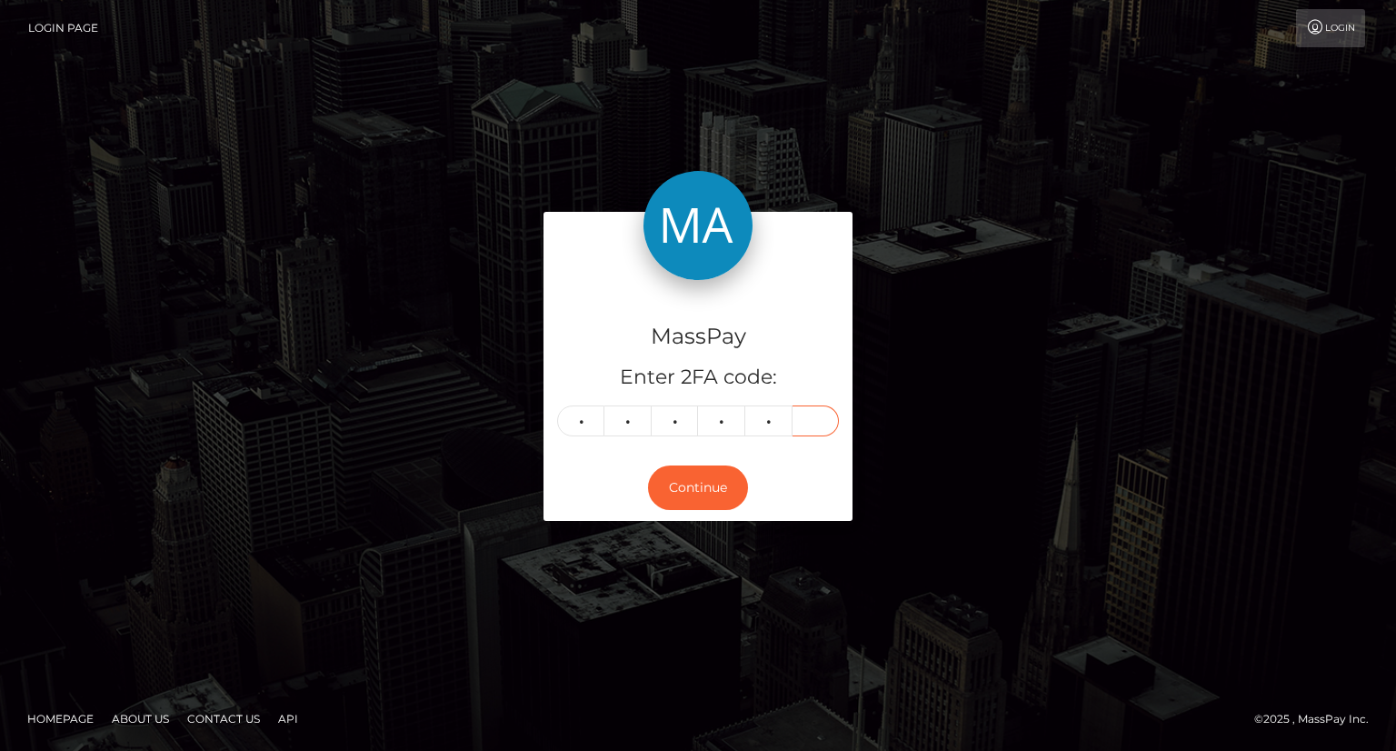
type input "4"
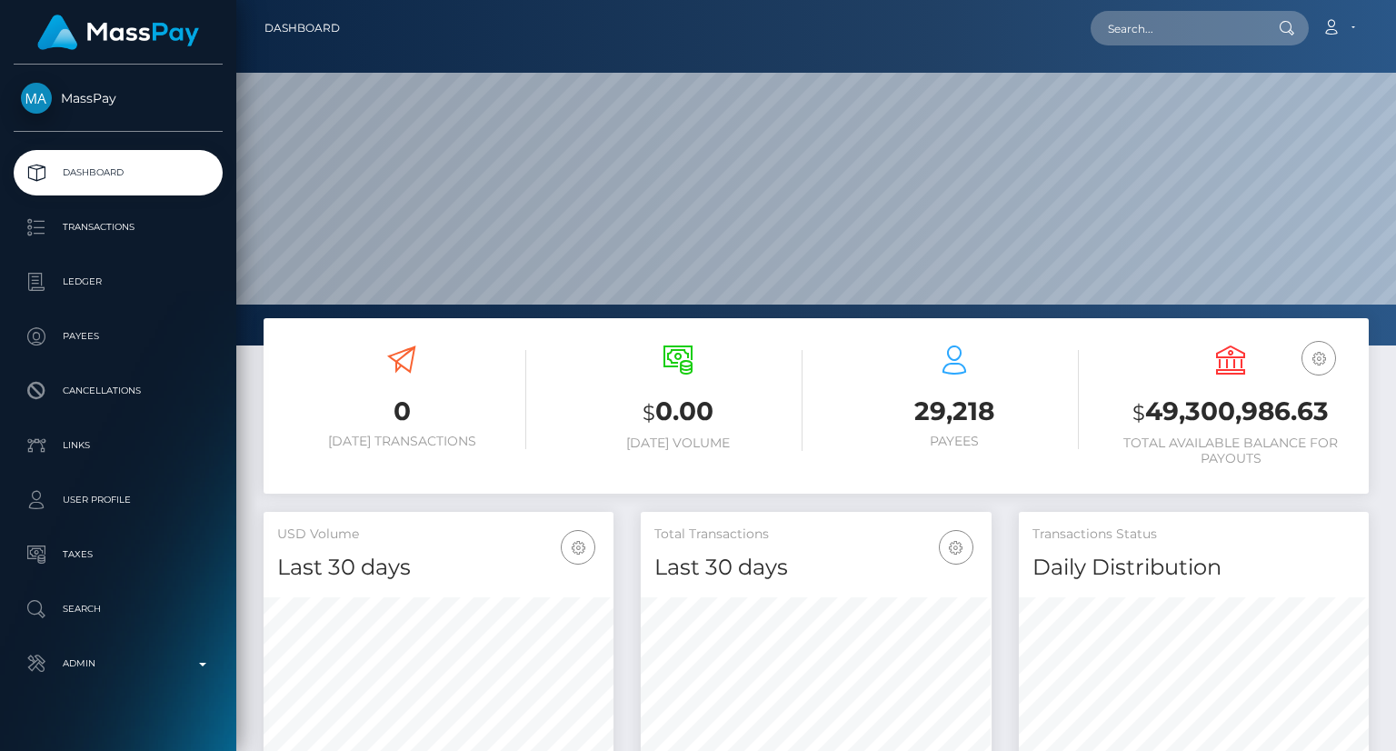
scroll to position [322, 349]
click at [1172, 30] on input "text" at bounding box center [1176, 28] width 171 height 35
paste input "[EMAIL_ADDRESS][DOMAIN_NAME]"
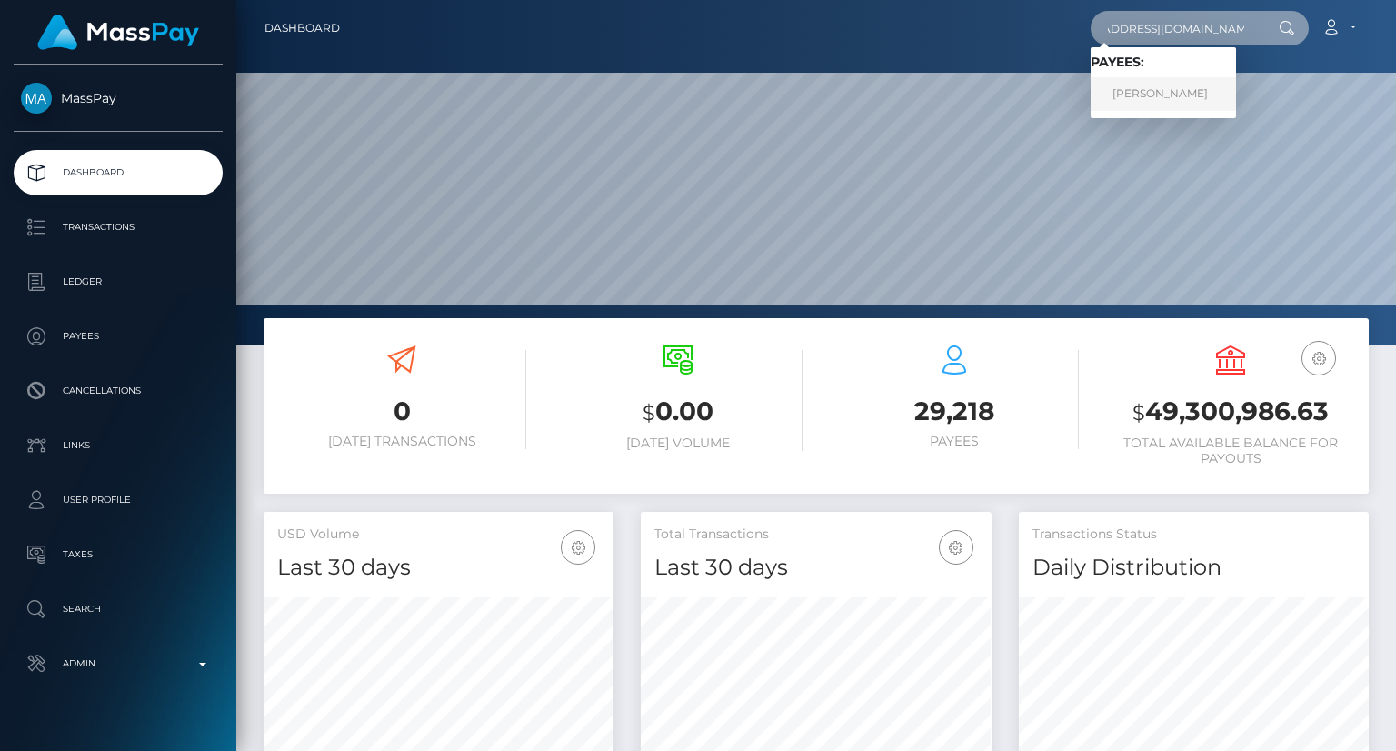
type input "[EMAIL_ADDRESS][DOMAIN_NAME]"
click at [1172, 88] on link "ROCIO RODRIGUEZ" at bounding box center [1163, 94] width 145 height 34
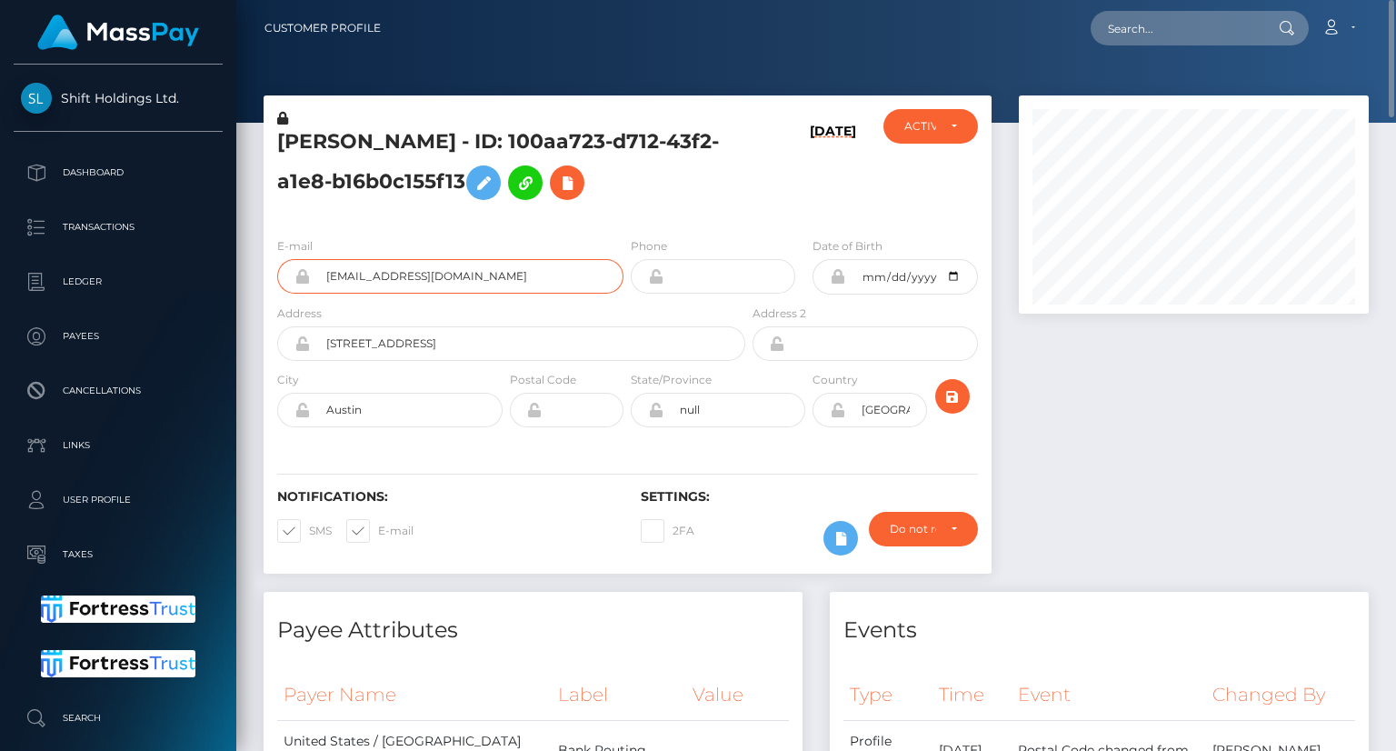
click at [426, 281] on input "[EMAIL_ADDRESS][DOMAIN_NAME]" at bounding box center [467, 276] width 314 height 35
click at [426, 281] on input "victoriaashforddmm2@gmail.com" at bounding box center [467, 276] width 314 height 35
click at [522, 140] on h5 "ROCIO RODRIGUEZ - ID: 100aa723-d712-43f2-a1e8-b16b0c155f13" at bounding box center [506, 168] width 458 height 81
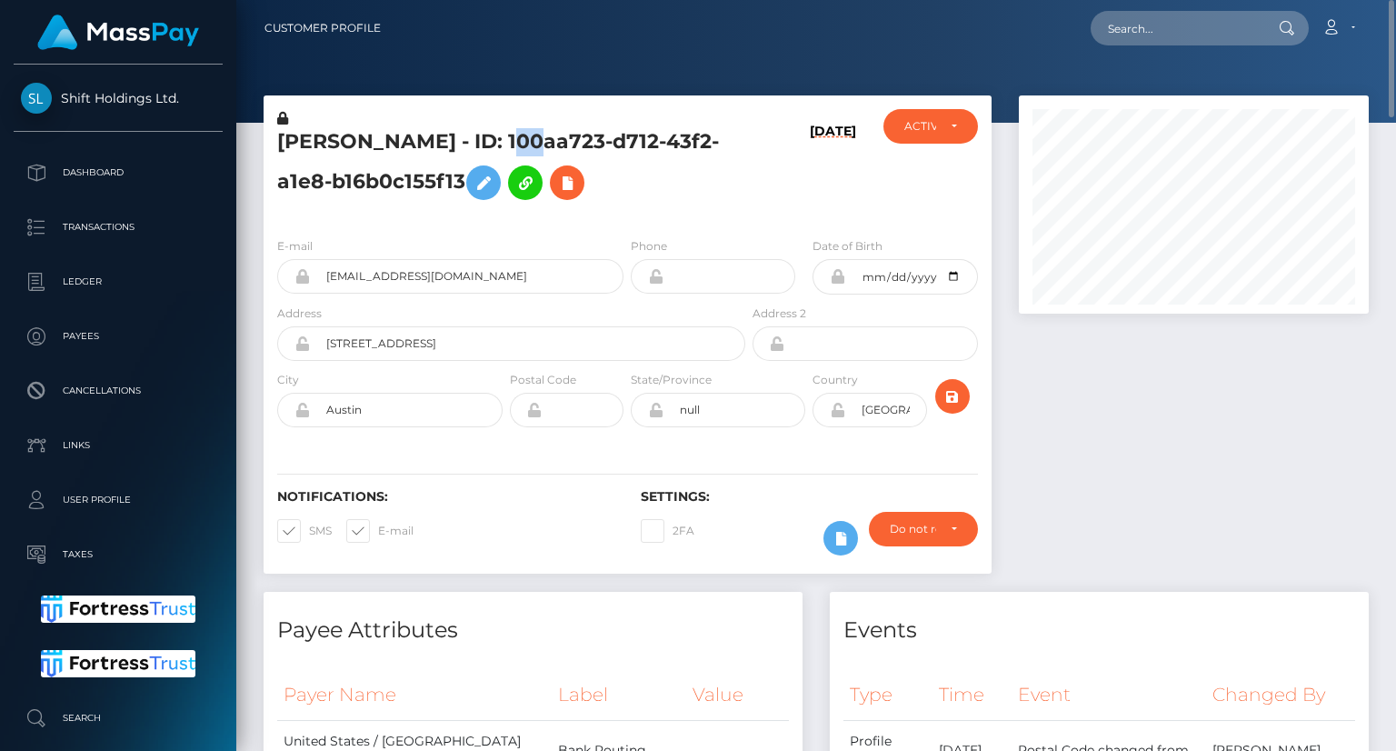
click at [522, 140] on h5 "ROCIO RODRIGUEZ - ID: 100aa723-d712-43f2-a1e8-b16b0c155f13" at bounding box center [506, 168] width 458 height 81
copy h5 "ROCIO RODRIGUEZ - ID: 100aa723-d712-43f2-a1e8-b16b0c155f13"
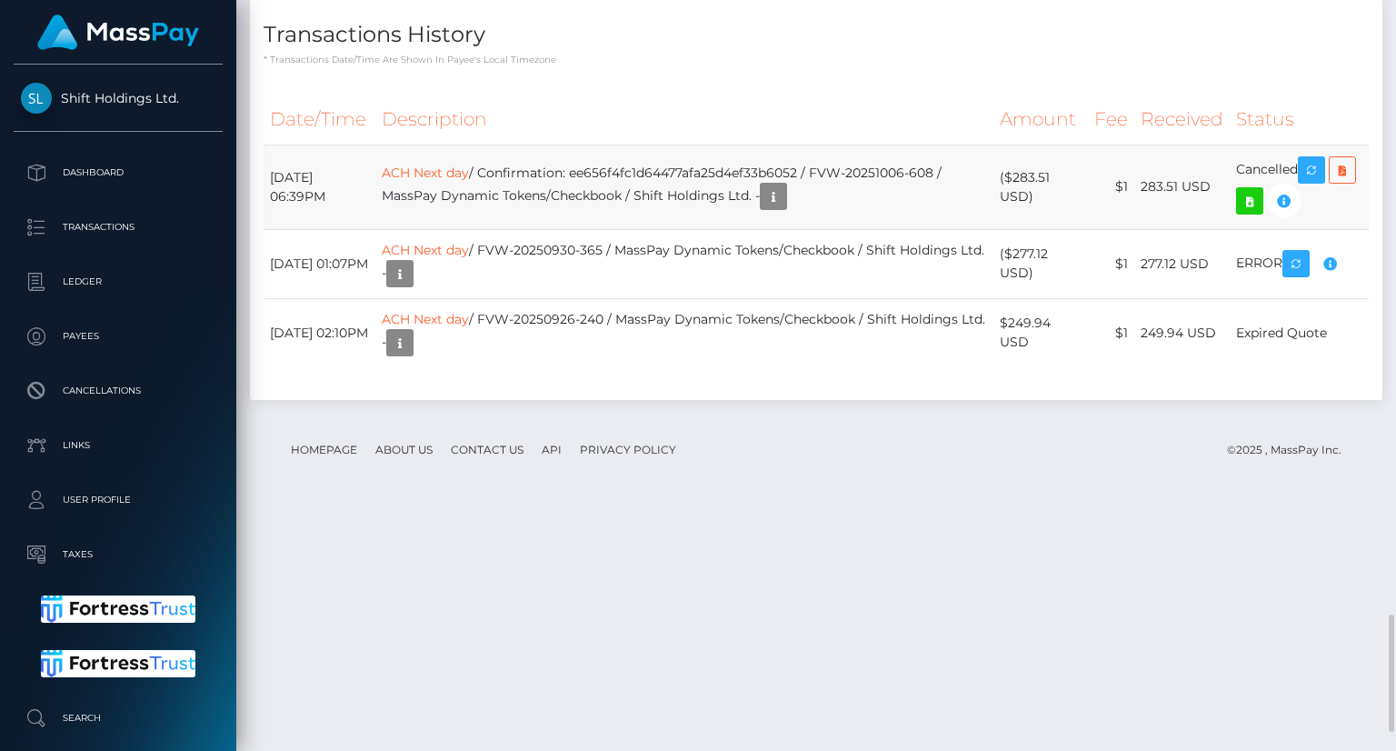
scroll to position [218, 349]
copy td "ee656f4fc1d64477afa25d4ef33b6052 / FVW-20251006-608"
drag, startPoint x: 607, startPoint y: 532, endPoint x: 971, endPoint y: 532, distance: 363.6
click at [971, 229] on td "ACH Next day / Confirmation: ee656f4fc1d64477afa25d4ef33b6052 / FVW-20251006-60…" at bounding box center [684, 187] width 618 height 85
click at [734, 145] on th "Description" at bounding box center [684, 120] width 618 height 50
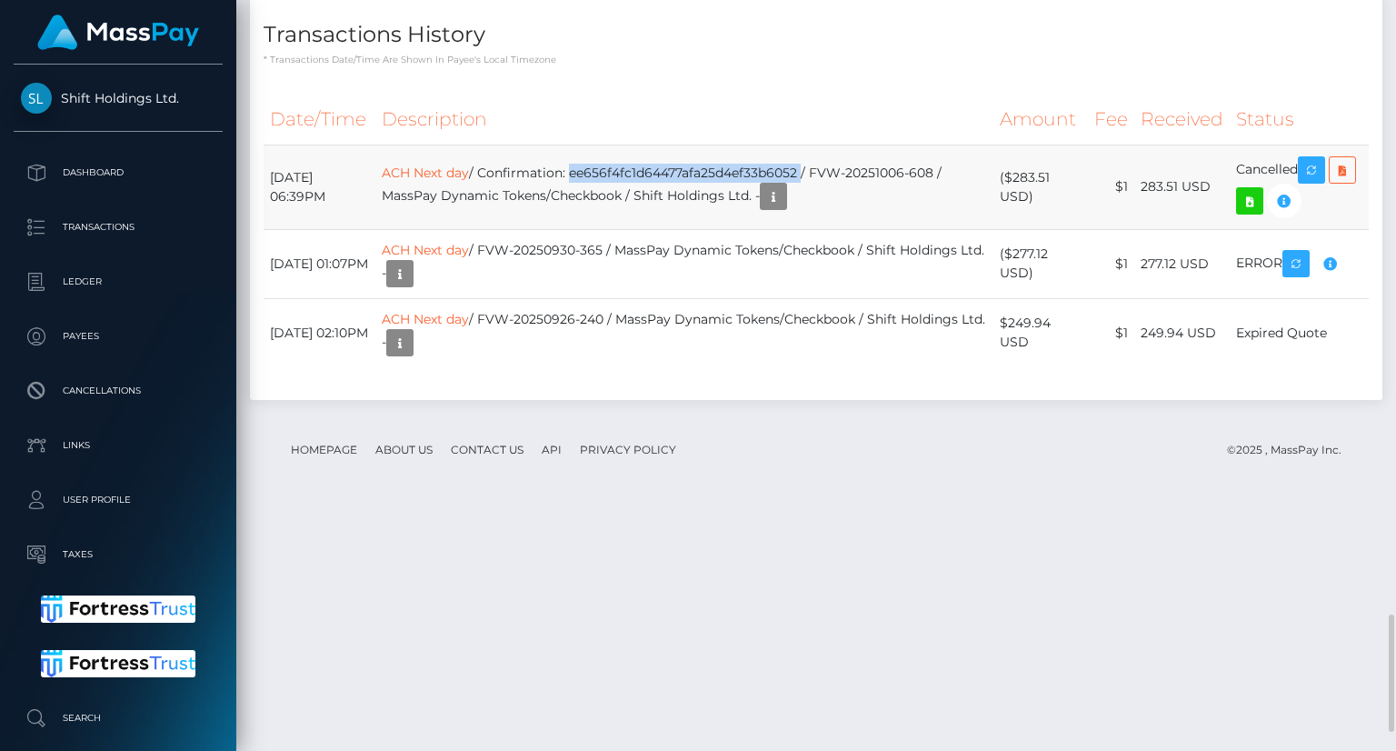
drag, startPoint x: 604, startPoint y: 539, endPoint x: 834, endPoint y: 531, distance: 231.0
click at [834, 229] on td "ACH Next day / Confirmation: ee656f4fc1d64477afa25d4ef33b6052 / FVW-20251006-60…" at bounding box center [684, 187] width 618 height 85
copy td "ee656f4fc1d64477afa25d4ef33b6052"
